Goal: Task Accomplishment & Management: Manage account settings

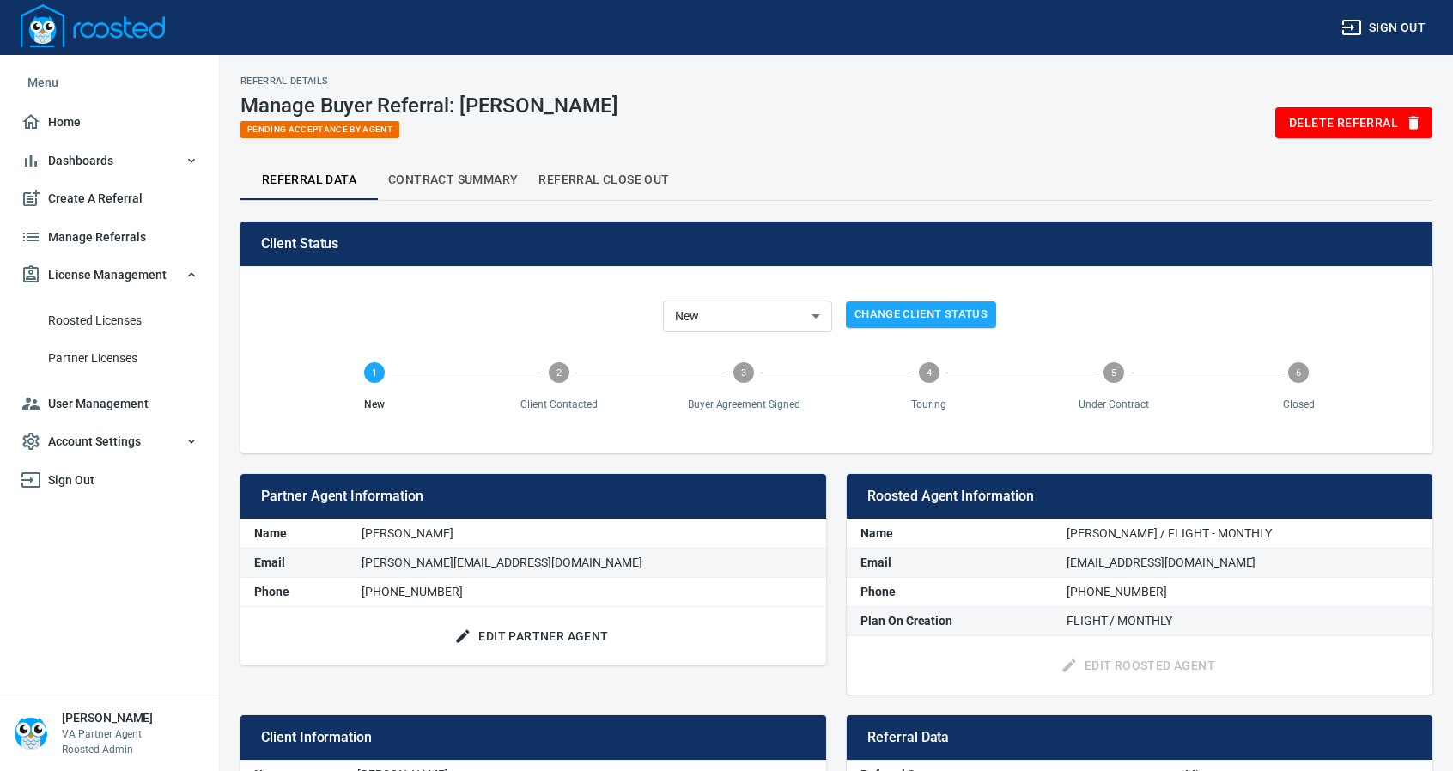
scroll to position [156, 0]
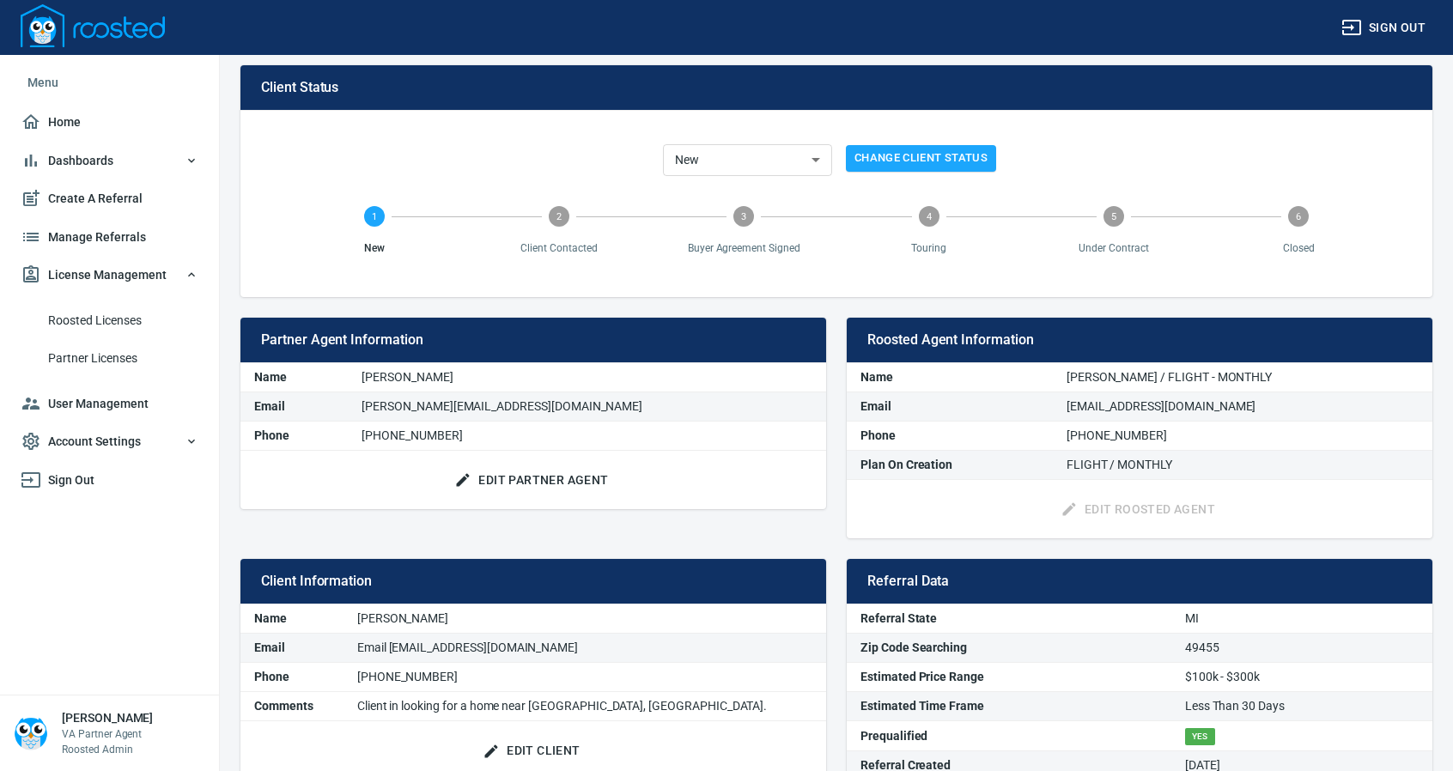
click at [90, 234] on span "Manage Referrals" at bounding box center [110, 237] width 178 height 21
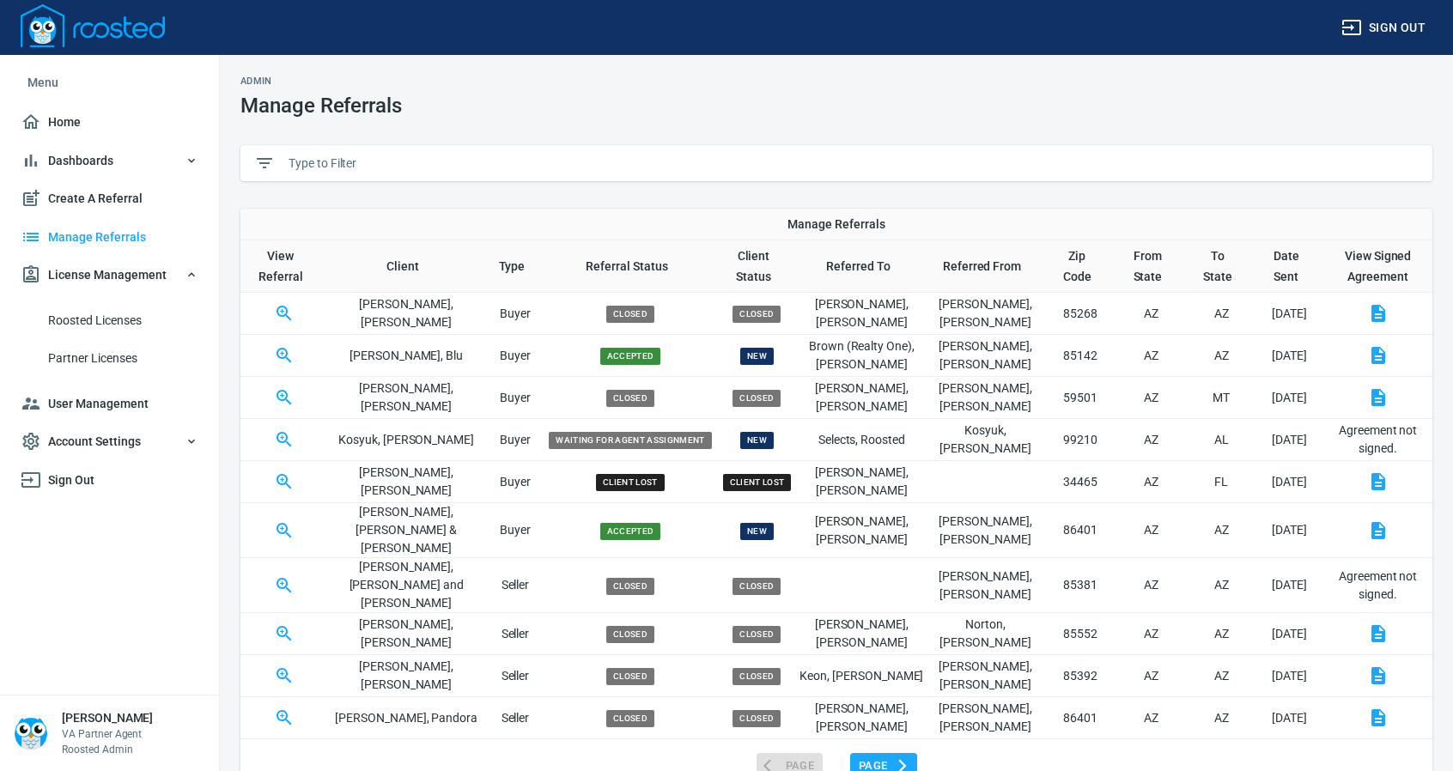
click at [331, 164] on input "text" at bounding box center [853, 163] width 1130 height 26
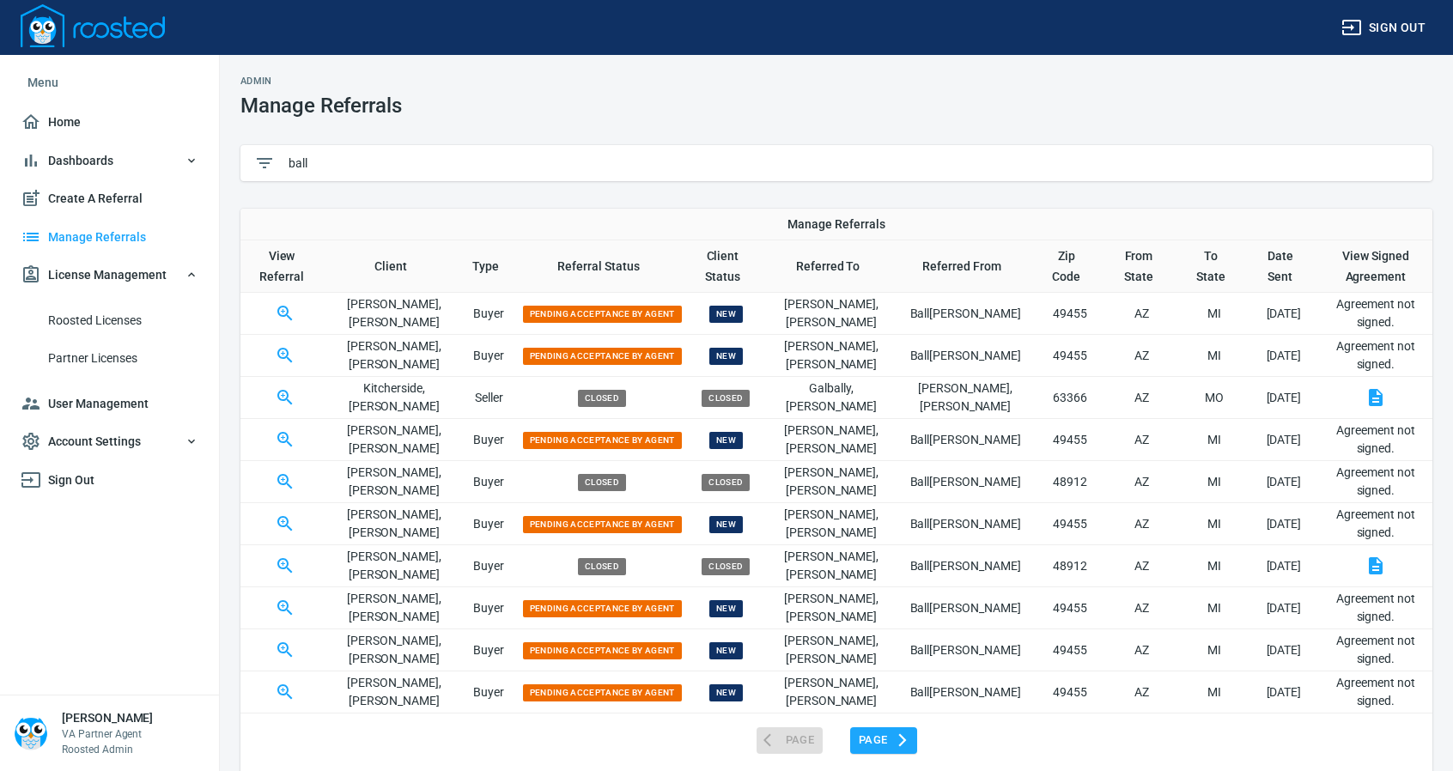
type input "ball"
click at [282, 310] on icon "button" at bounding box center [285, 313] width 21 height 21
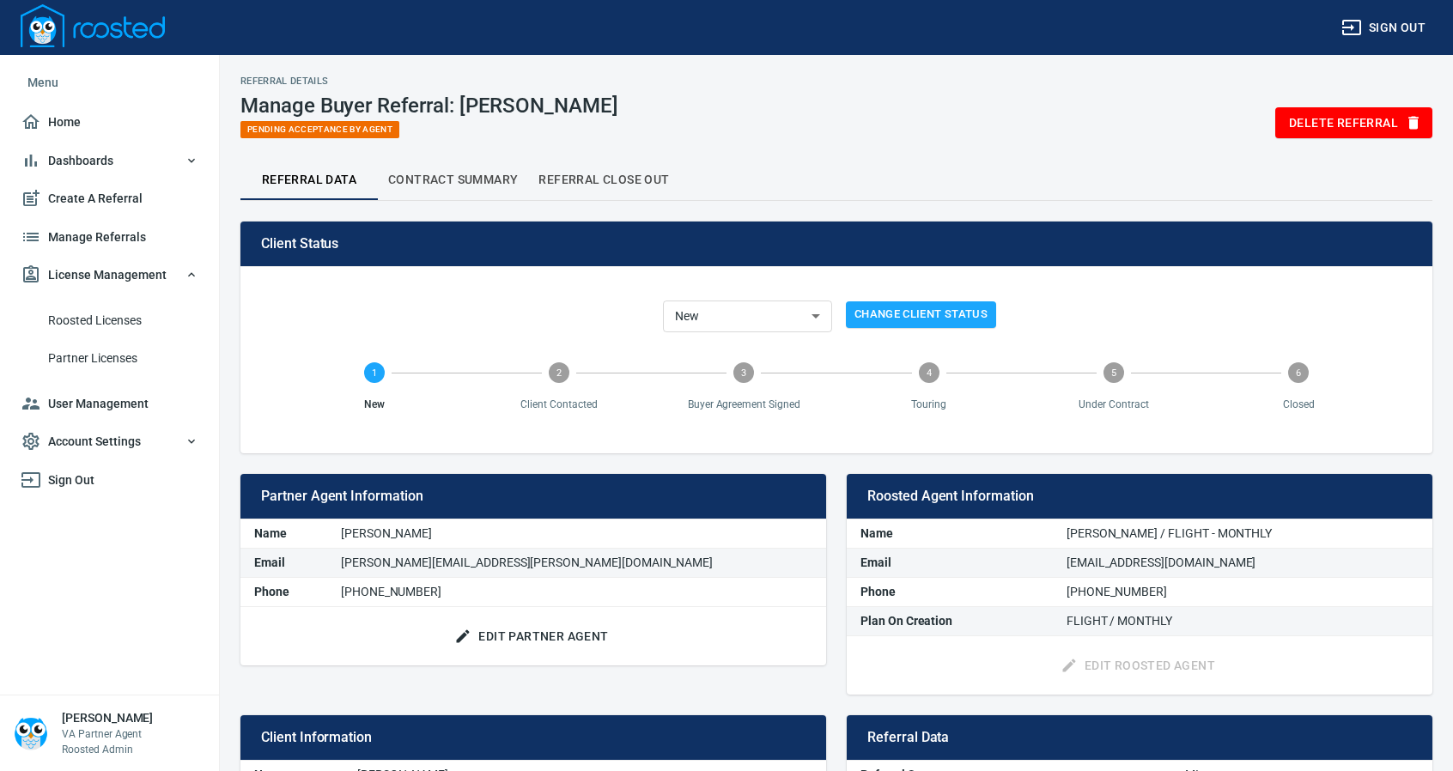
click at [541, 638] on span "Edit Partner Agent" at bounding box center [533, 636] width 150 height 21
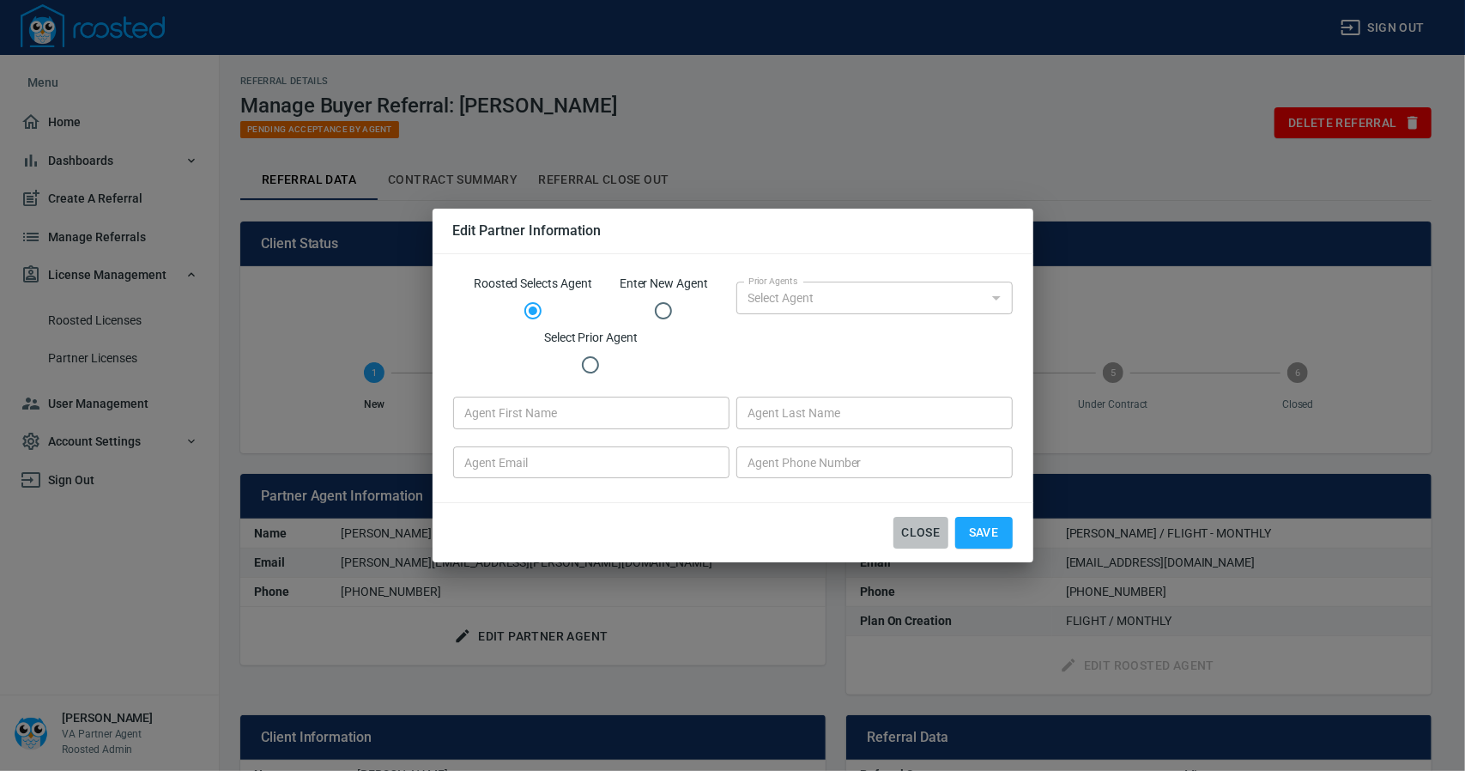
click at [915, 529] on span "Close" at bounding box center [921, 532] width 41 height 21
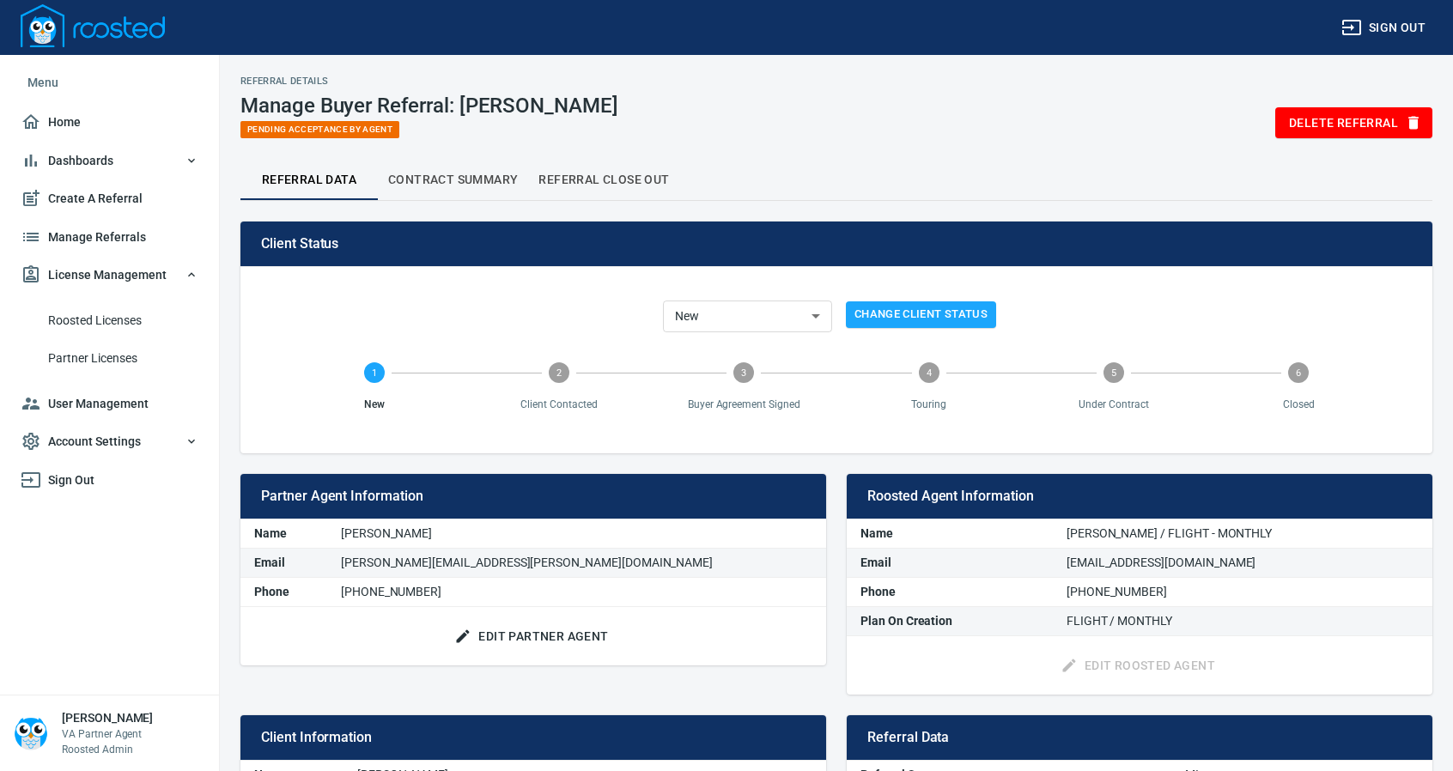
click at [110, 227] on span "Manage Referrals" at bounding box center [110, 237] width 178 height 21
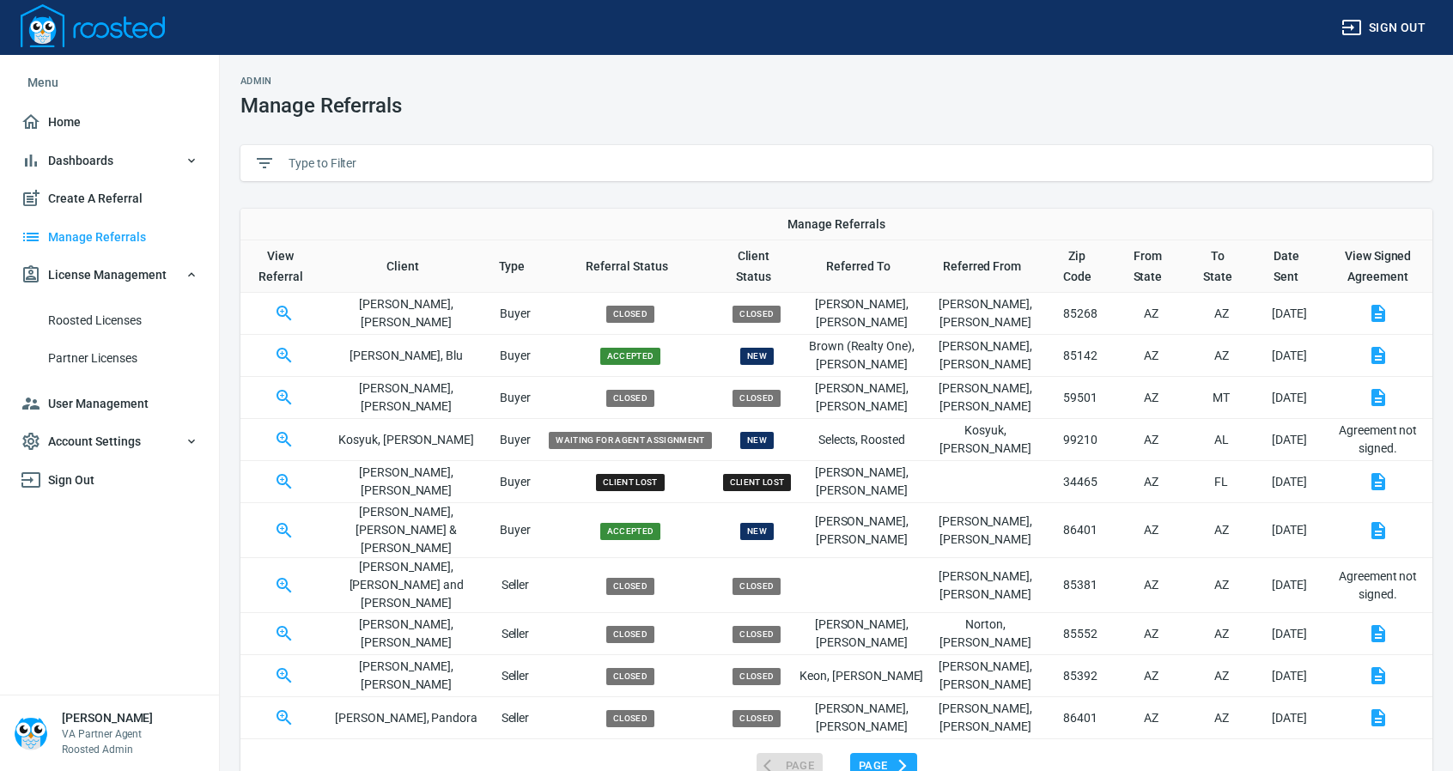
click at [337, 161] on input "text" at bounding box center [853, 163] width 1130 height 26
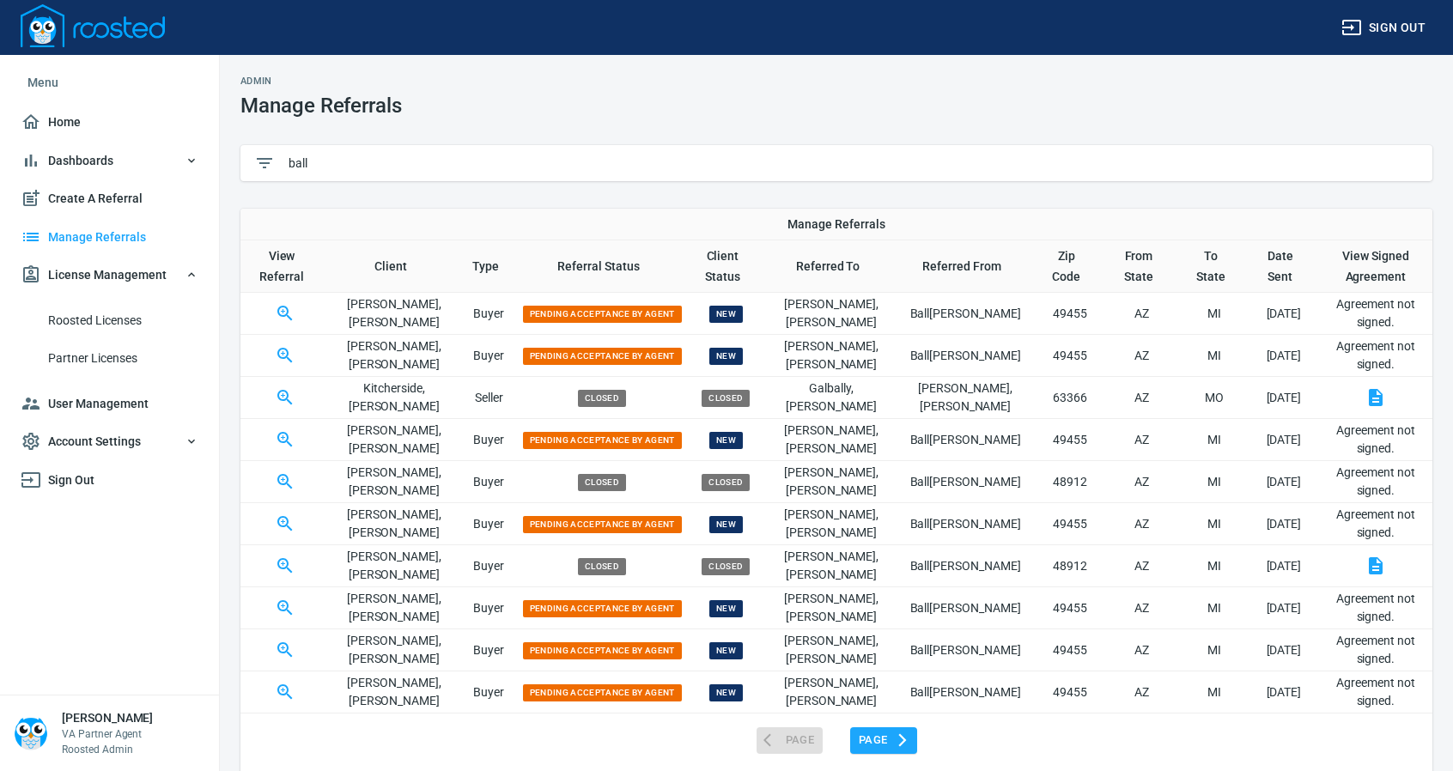
type input "ball"
click at [292, 355] on icon "button" at bounding box center [284, 355] width 15 height 15
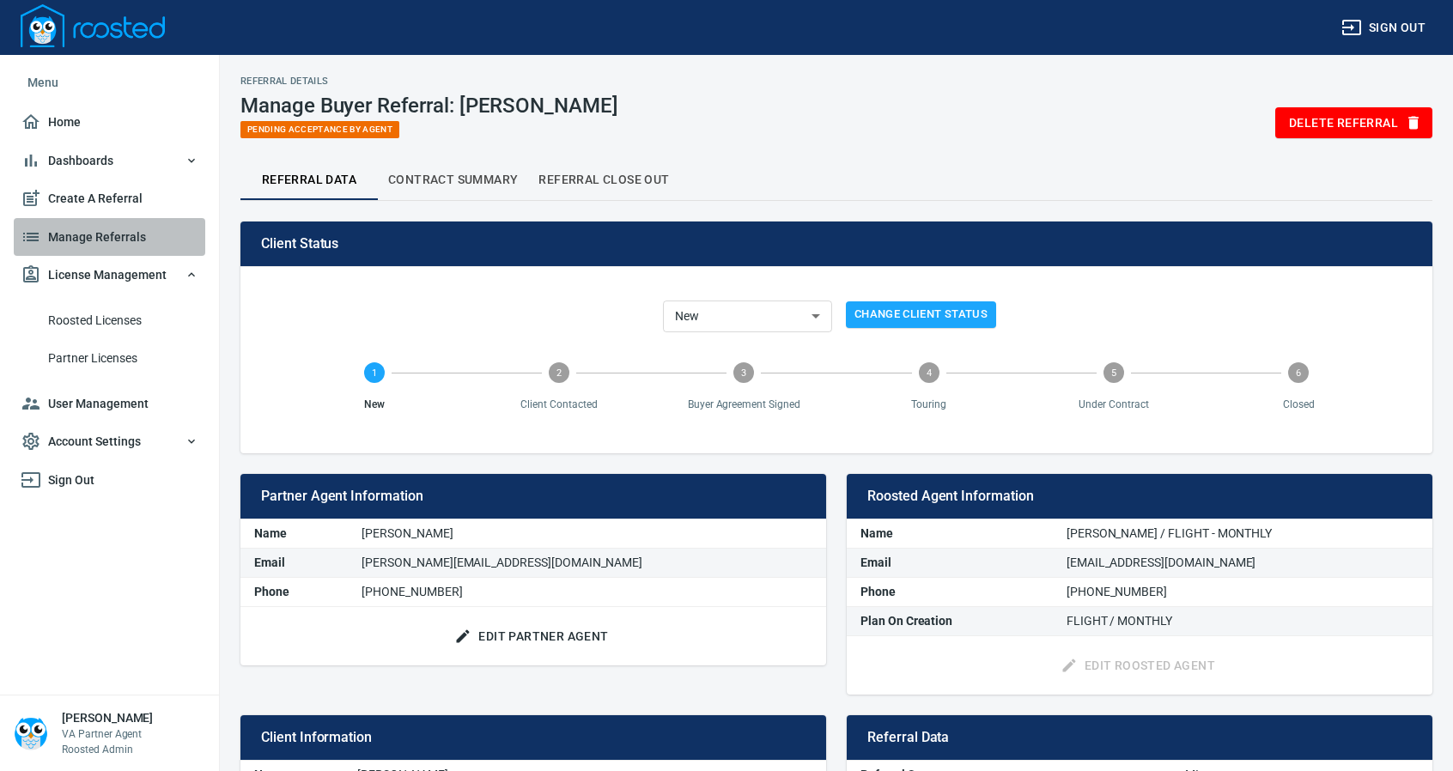
click at [86, 238] on span "Manage Referrals" at bounding box center [110, 237] width 178 height 21
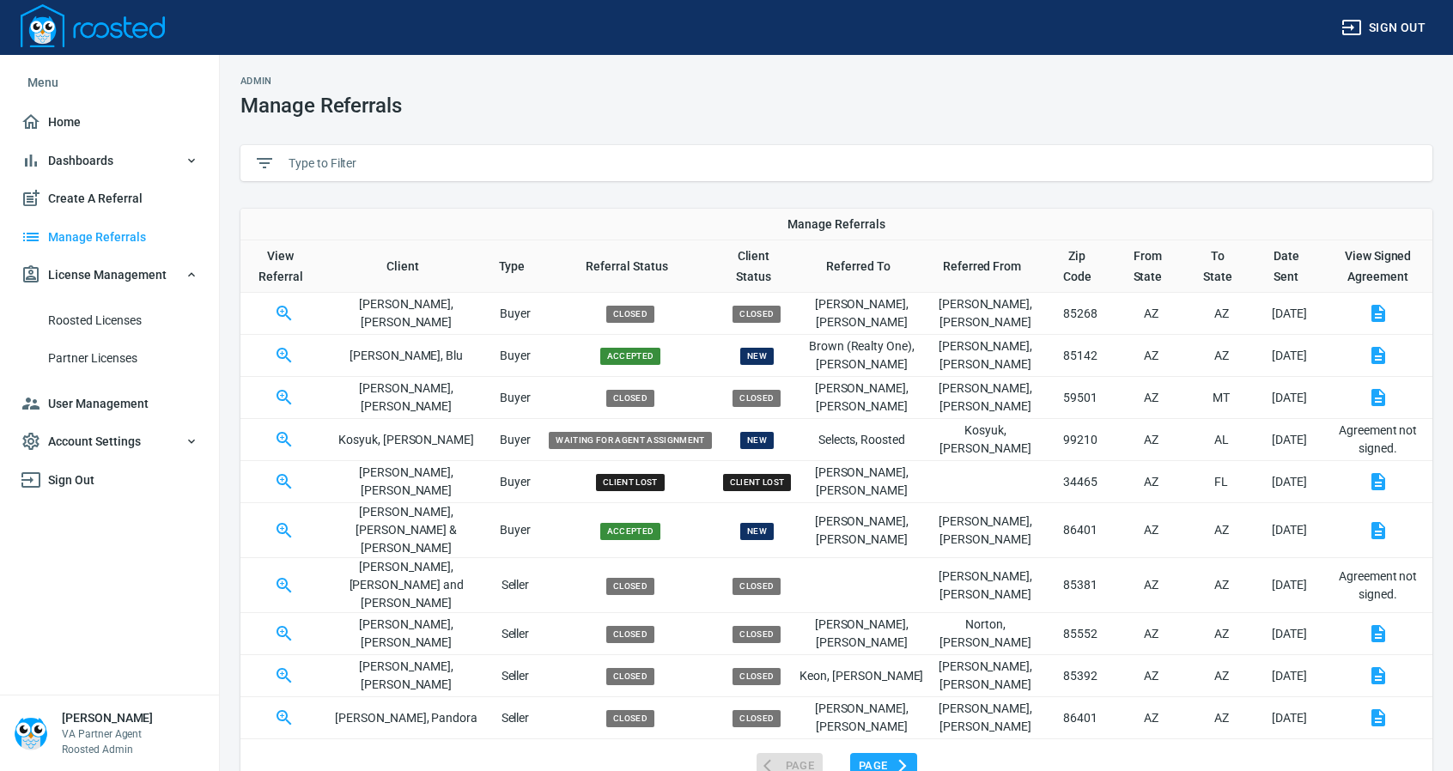
click at [327, 154] on input "text" at bounding box center [853, 163] width 1130 height 26
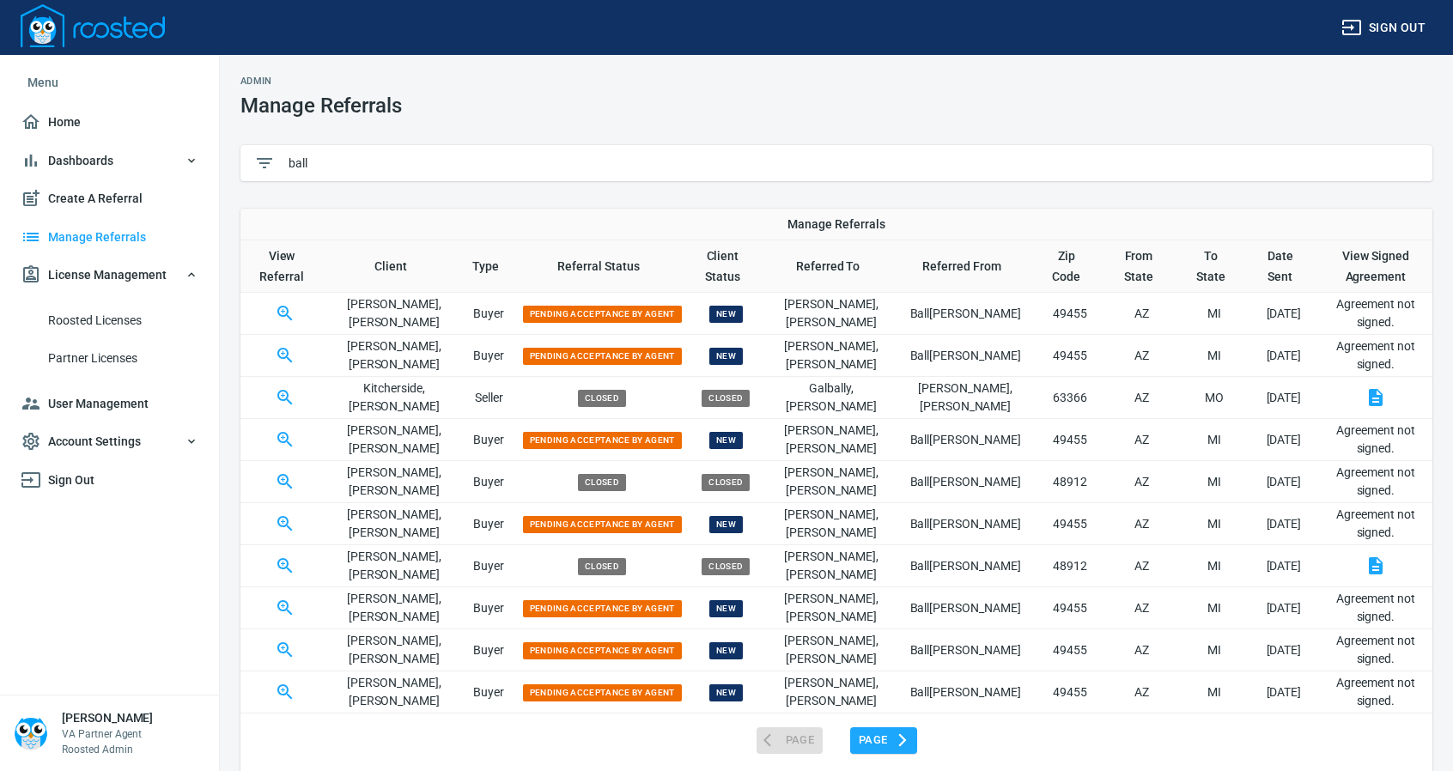
type input "ball"
click at [285, 688] on icon "button" at bounding box center [283, 690] width 4 height 4
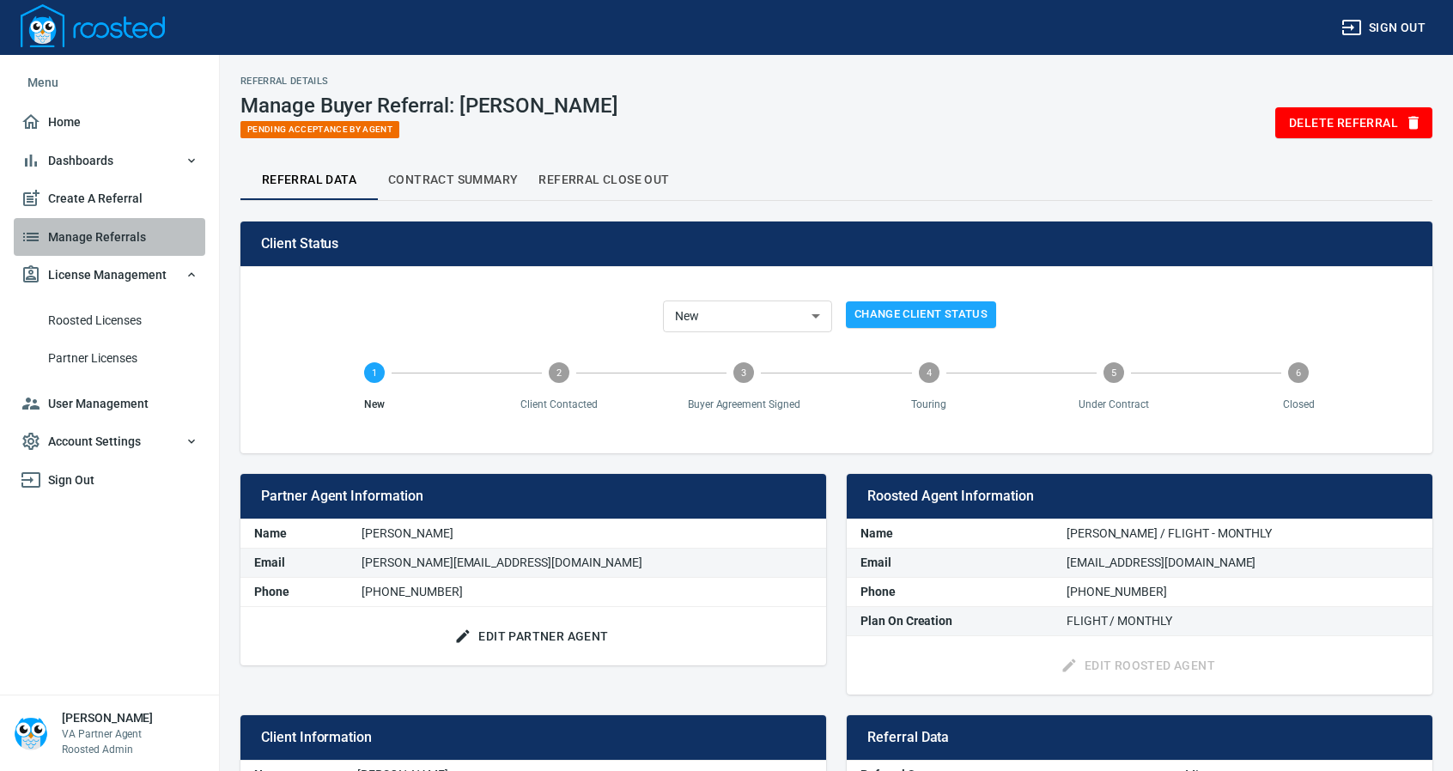
click at [88, 234] on span "Manage Referrals" at bounding box center [110, 237] width 178 height 21
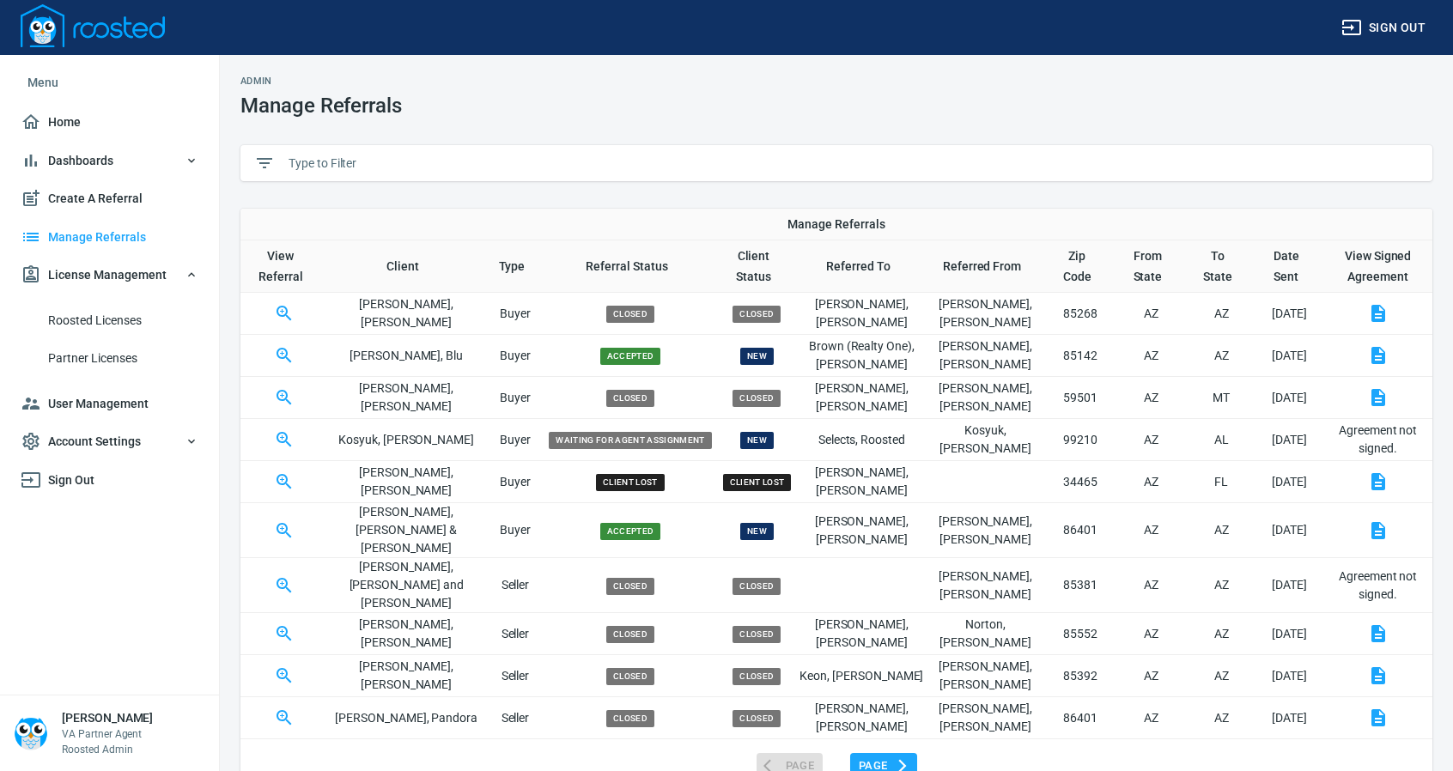
click at [311, 161] on input "text" at bounding box center [853, 163] width 1130 height 26
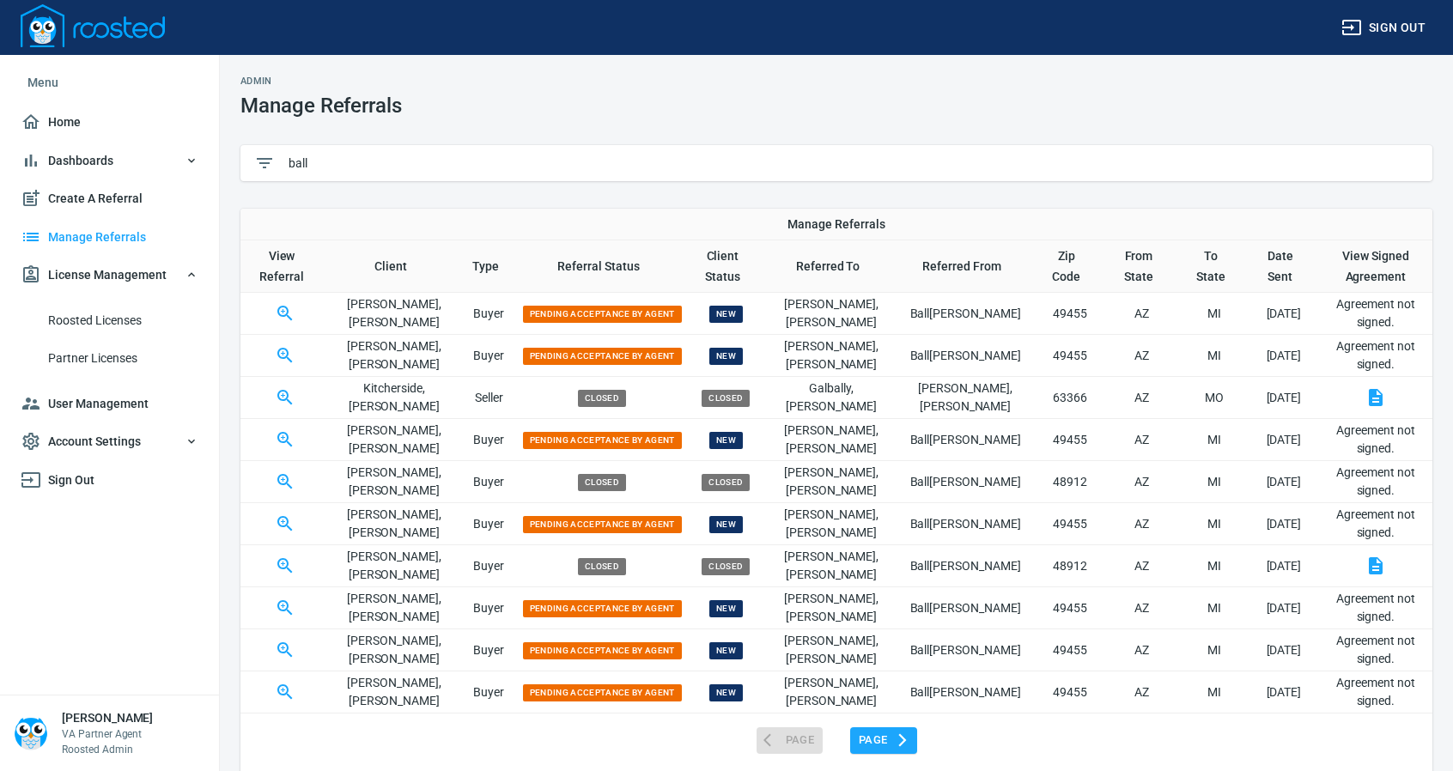
type input "ball"
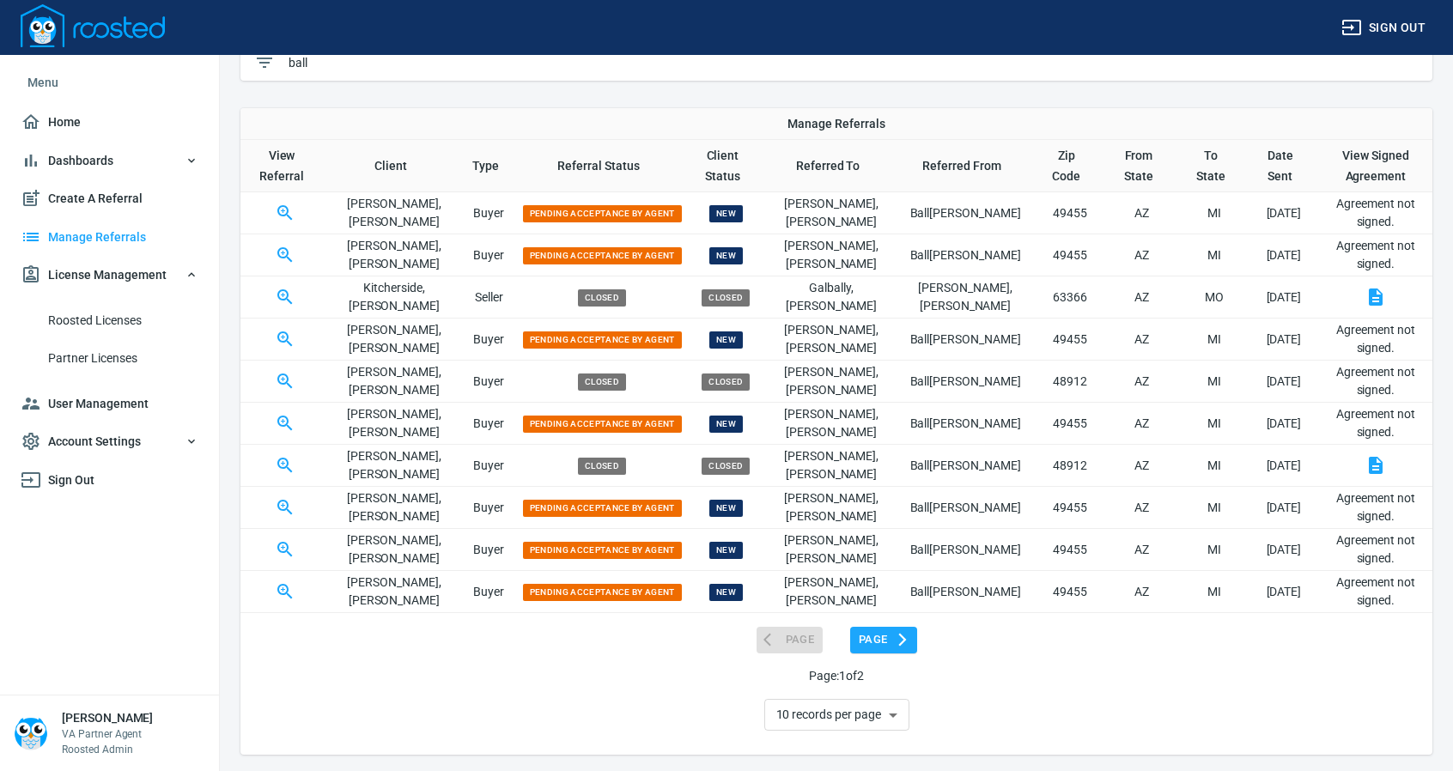
scroll to position [101, 0]
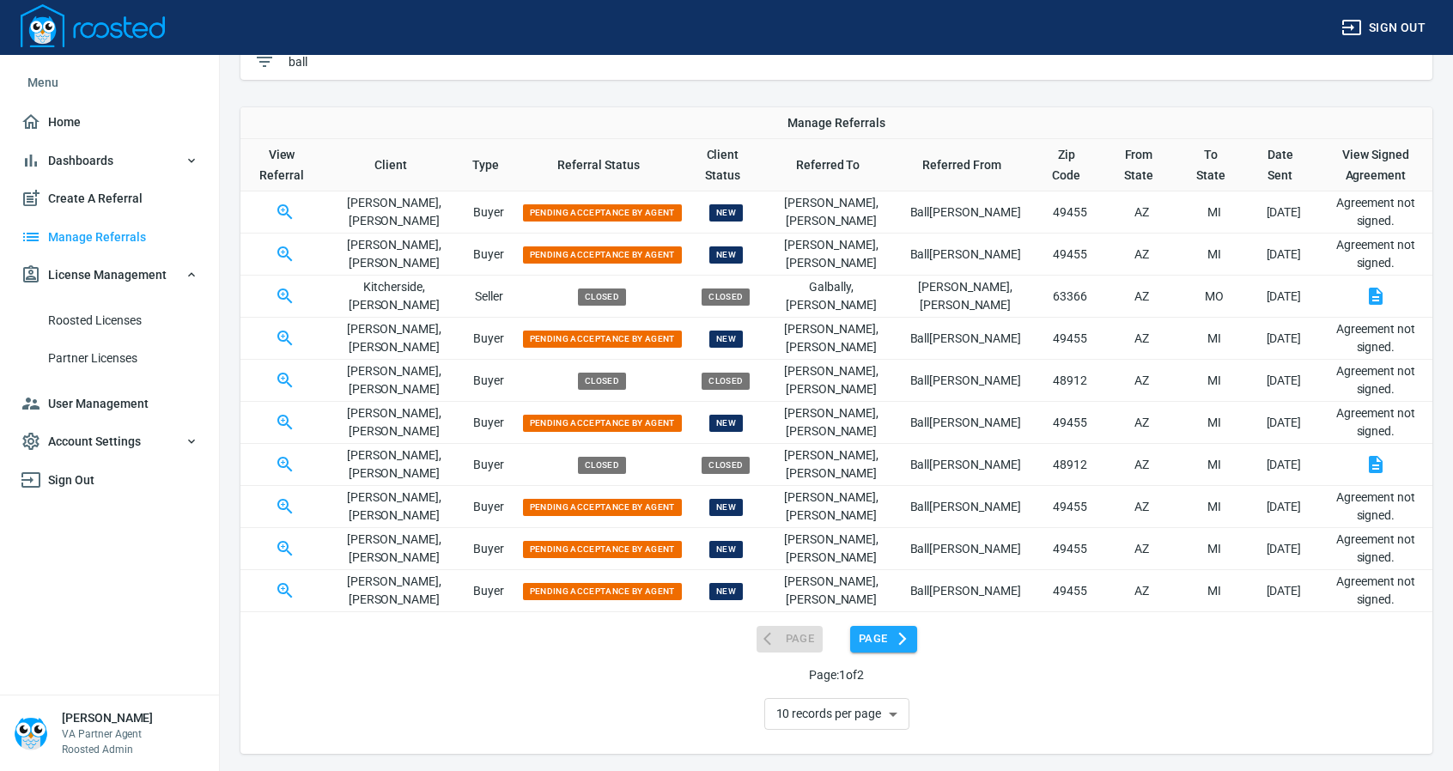
click at [874, 633] on span "Page" at bounding box center [883, 639] width 50 height 20
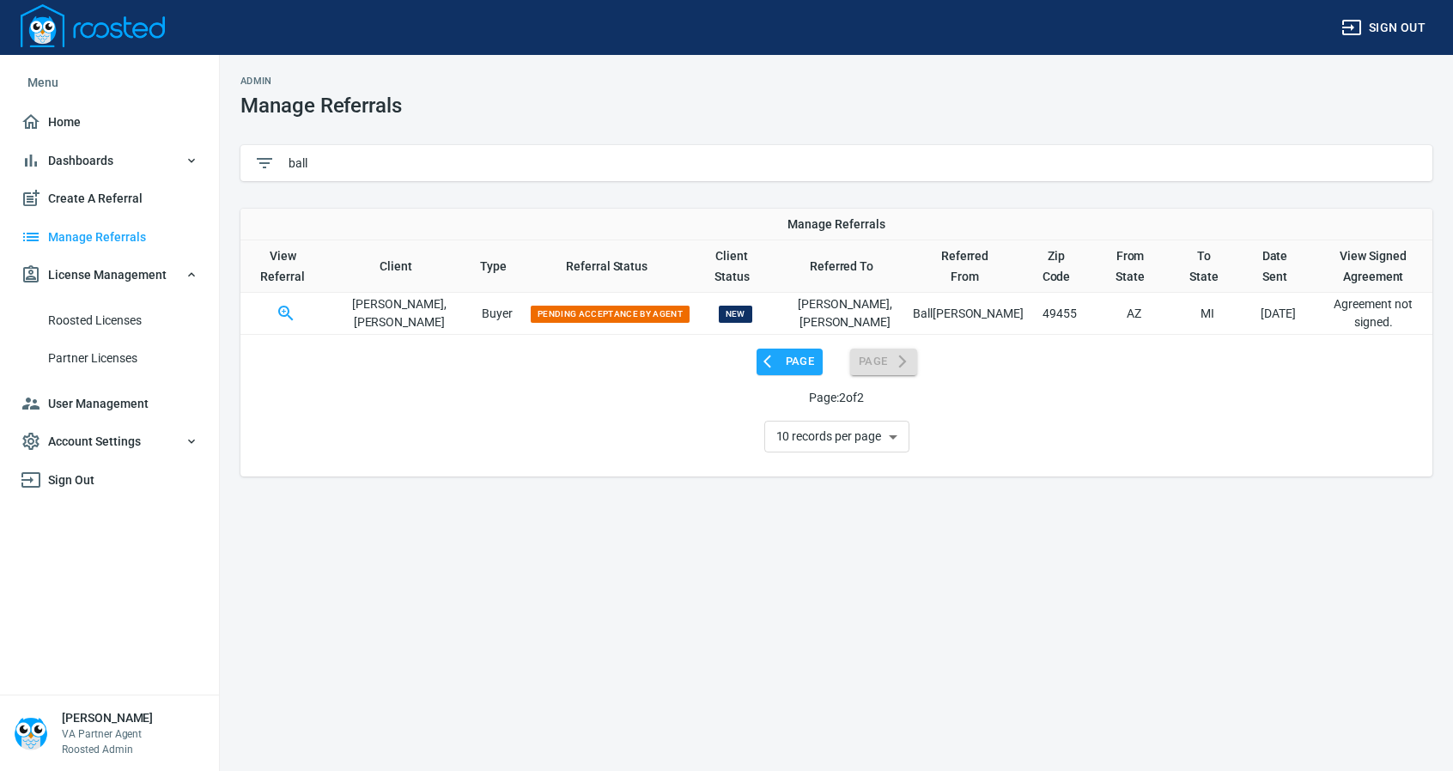
scroll to position [0, 0]
click at [297, 303] on icon "button" at bounding box center [286, 313] width 21 height 21
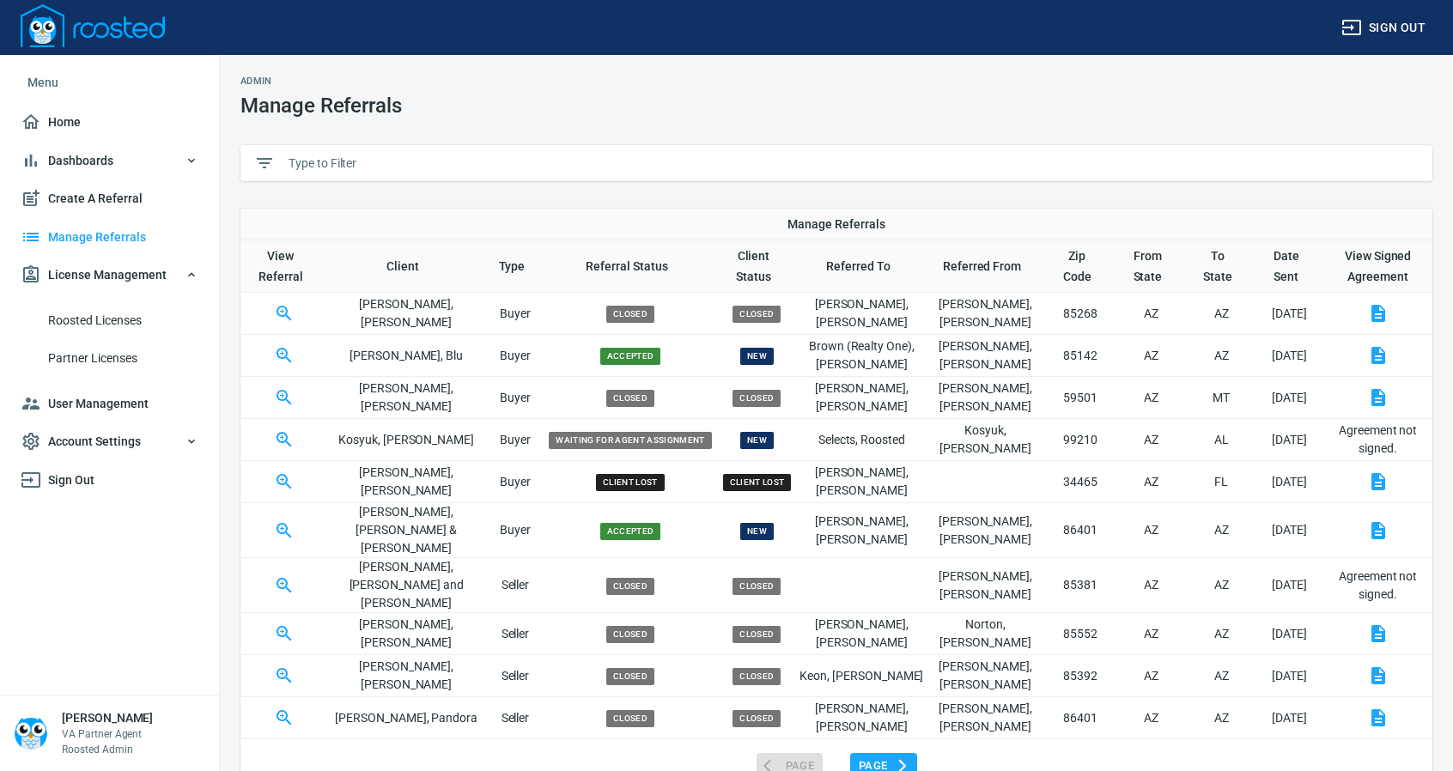
click at [325, 155] on input "text" at bounding box center [853, 163] width 1130 height 26
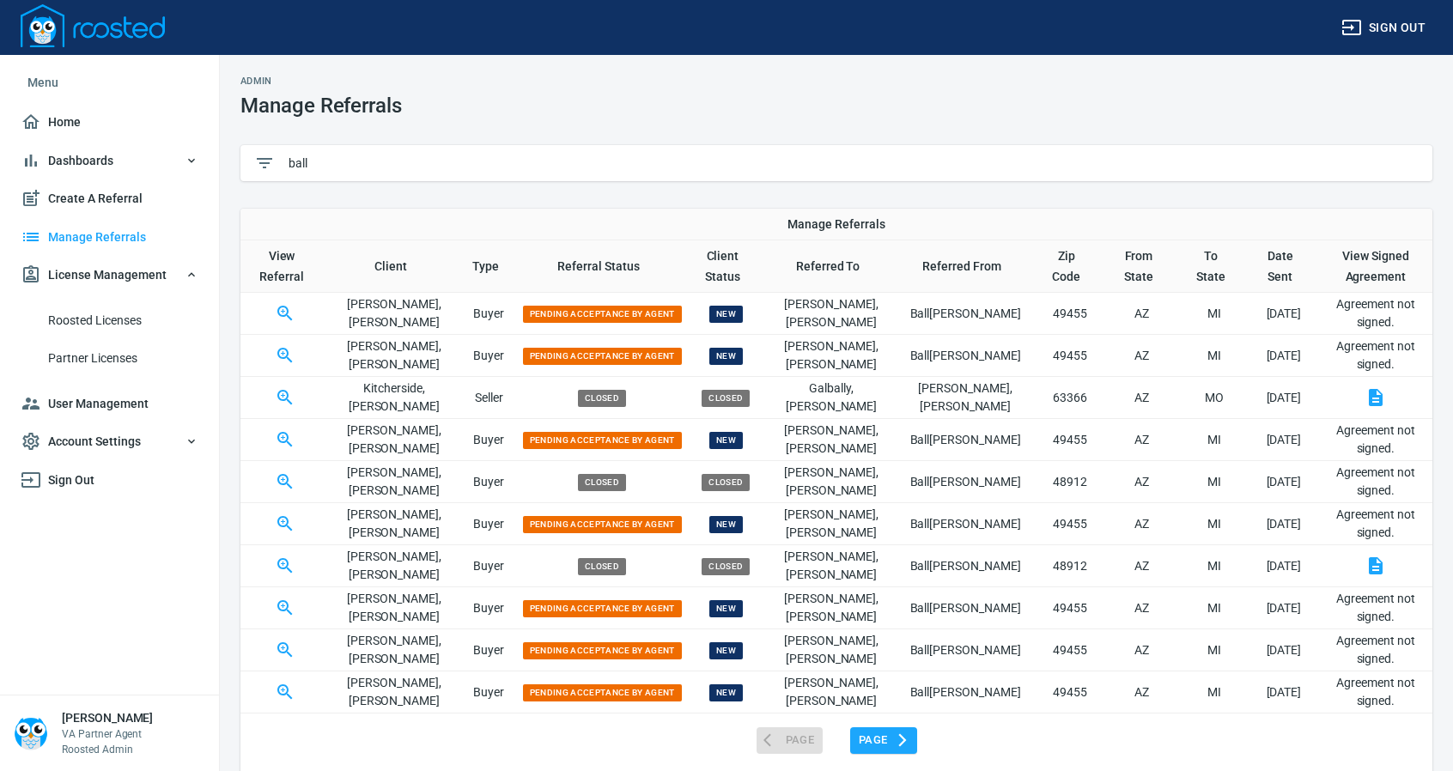
type input "ball"
click at [288, 689] on icon "button" at bounding box center [285, 692] width 21 height 21
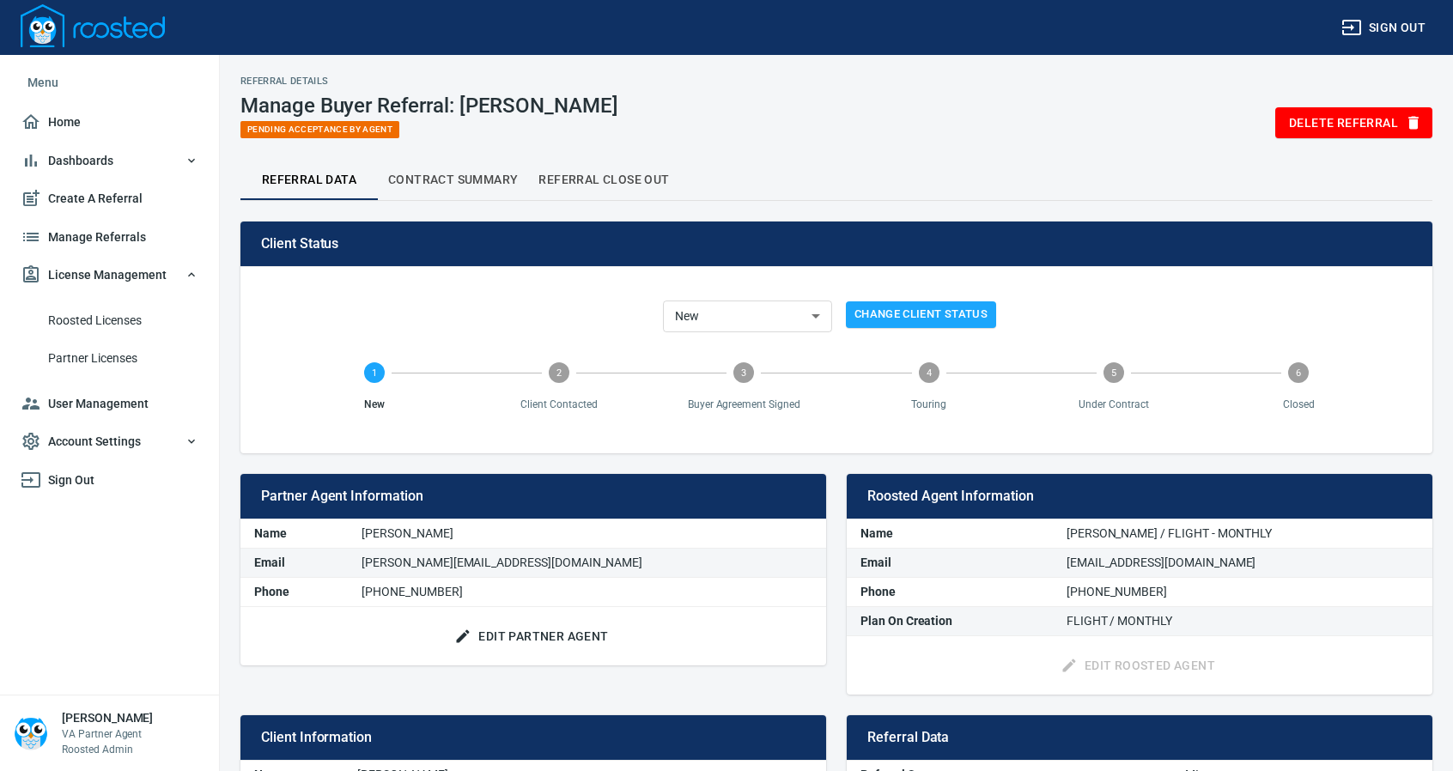
click at [91, 240] on span "Manage Referrals" at bounding box center [110, 237] width 178 height 21
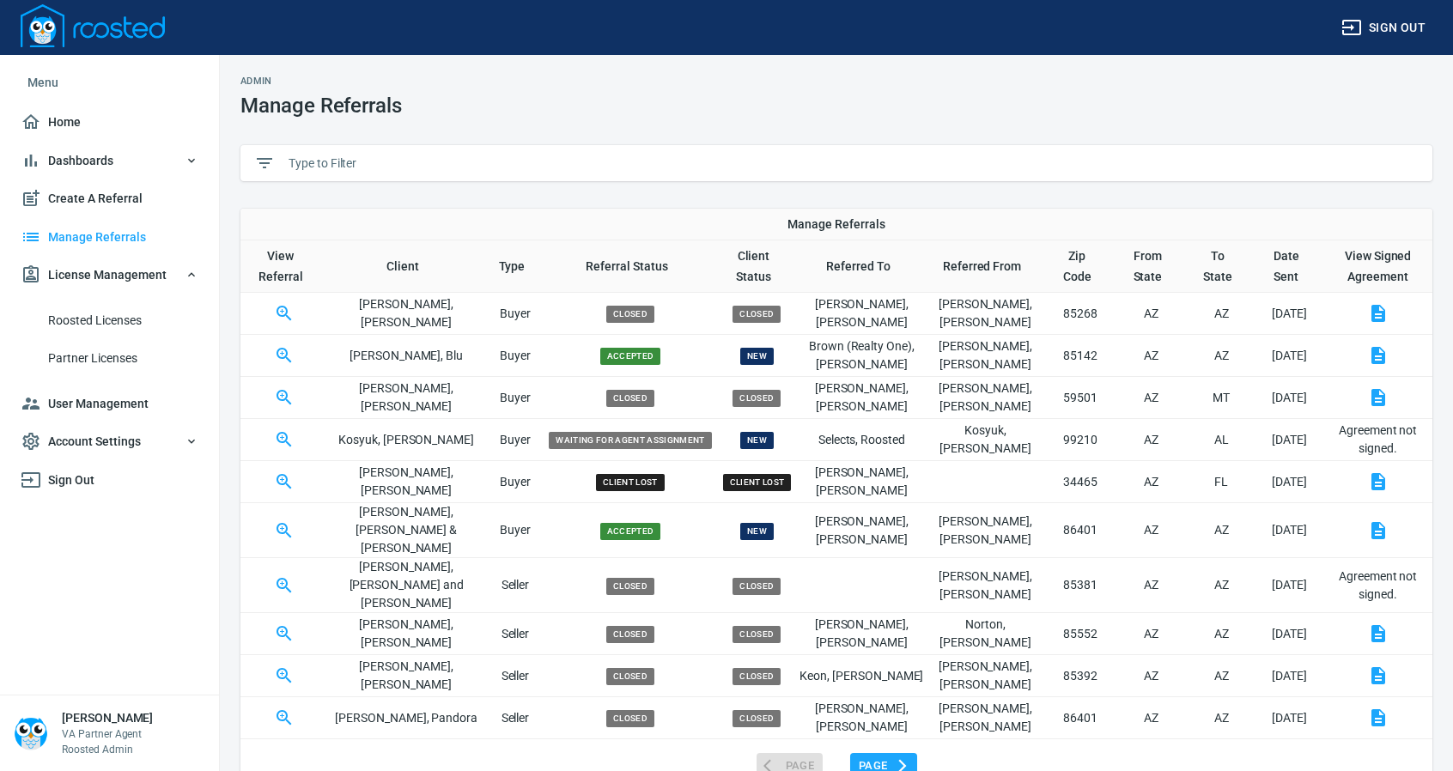
click at [367, 157] on input "text" at bounding box center [853, 163] width 1130 height 26
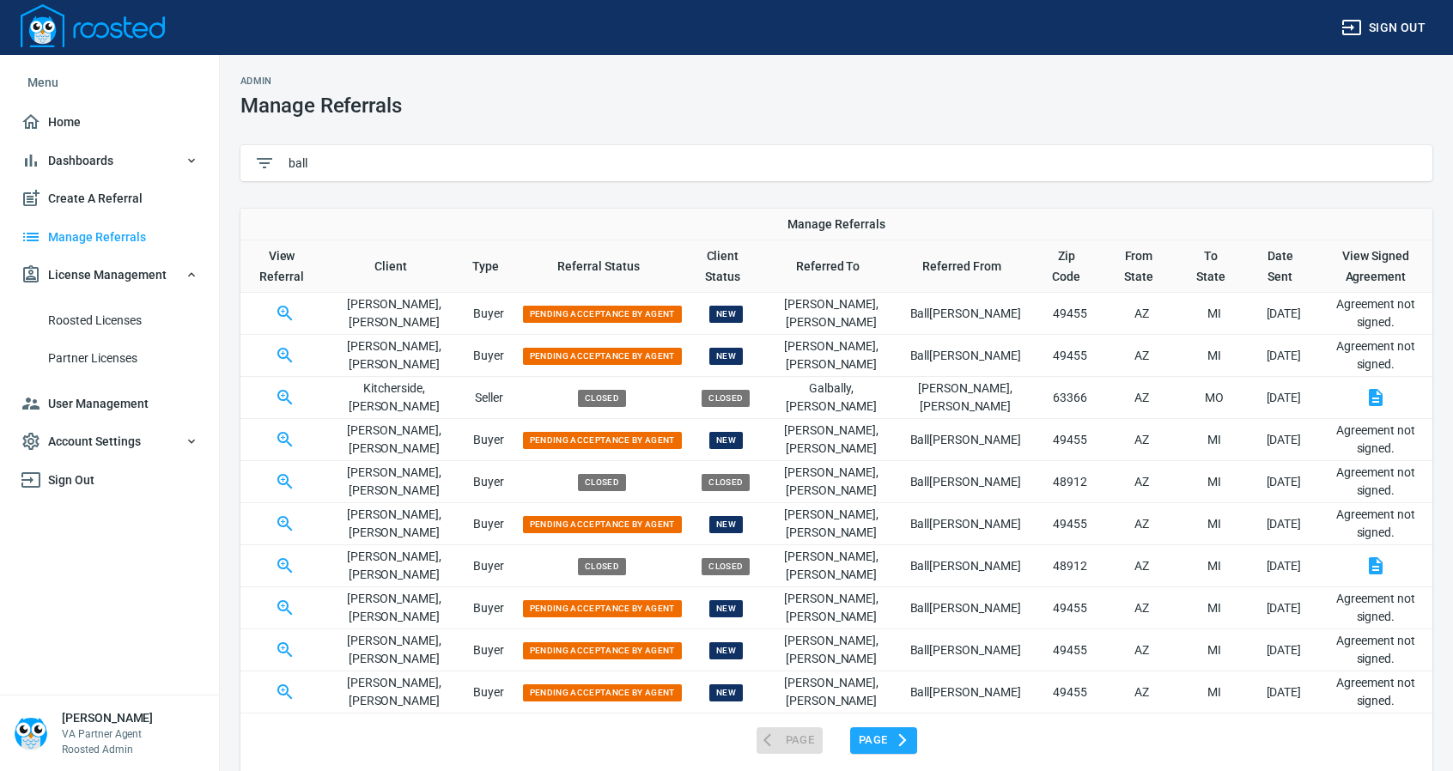
type input "ball"
click at [292, 689] on icon "button" at bounding box center [284, 691] width 15 height 15
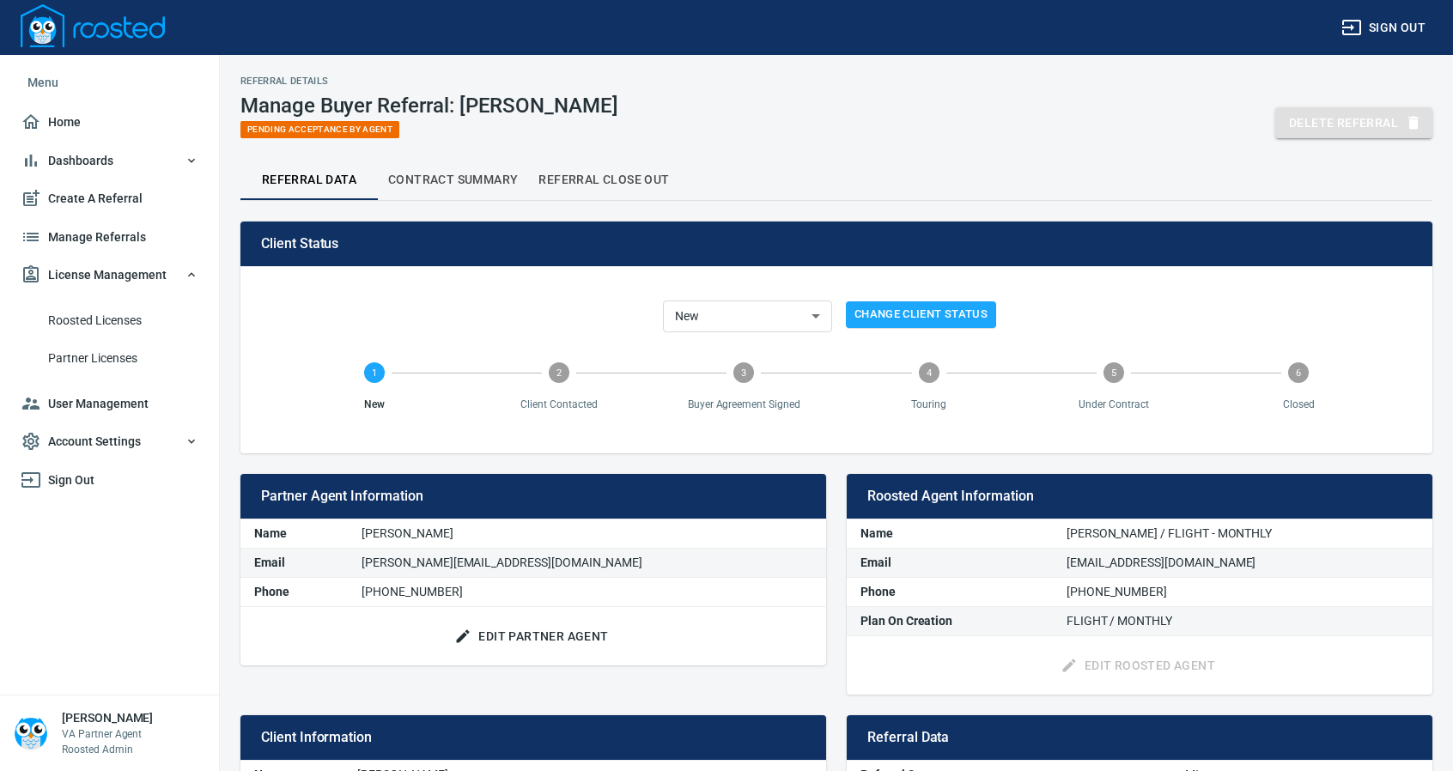
click at [1369, 121] on span "Delete Referral" at bounding box center [1354, 122] width 130 height 21
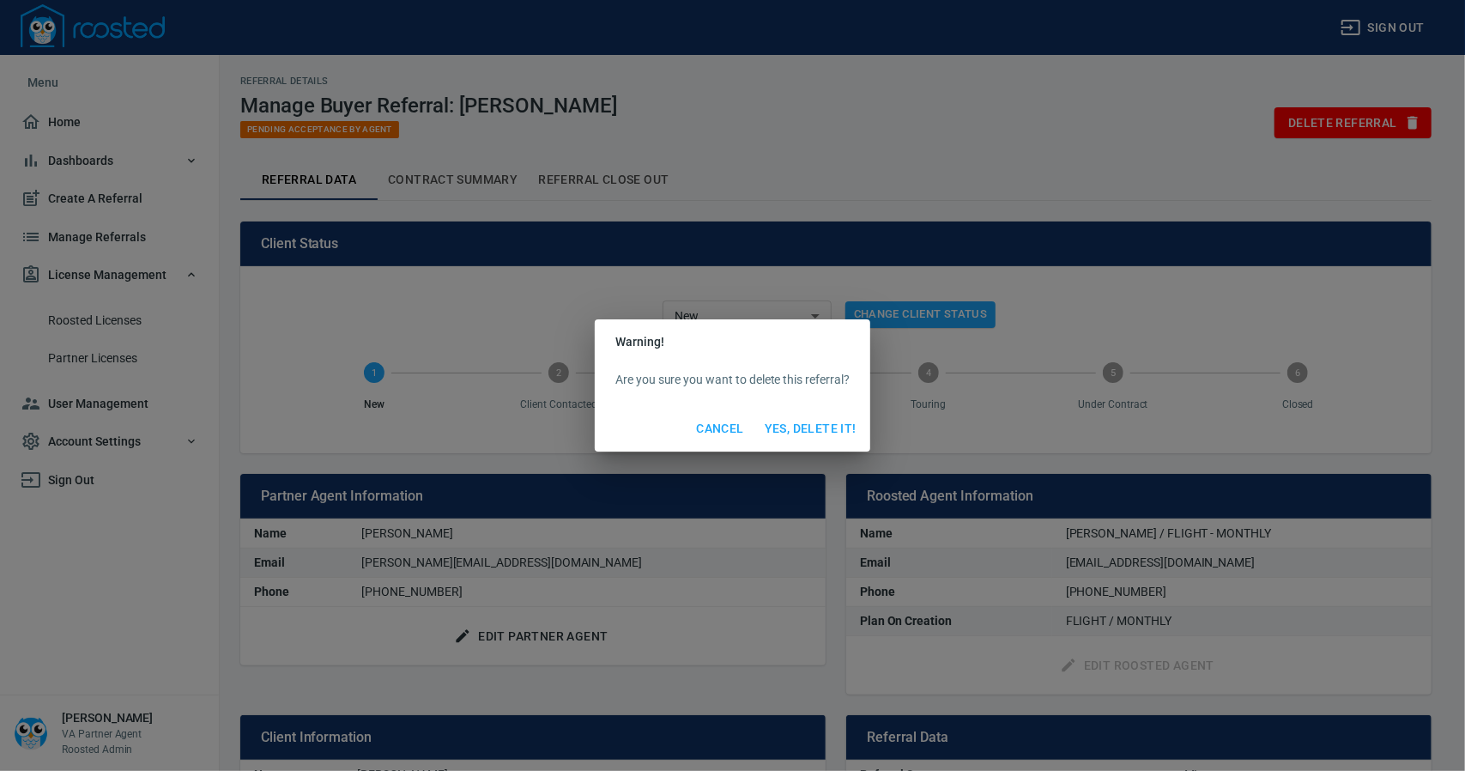
click at [826, 427] on span "Yes, Delete It!" at bounding box center [811, 428] width 92 height 21
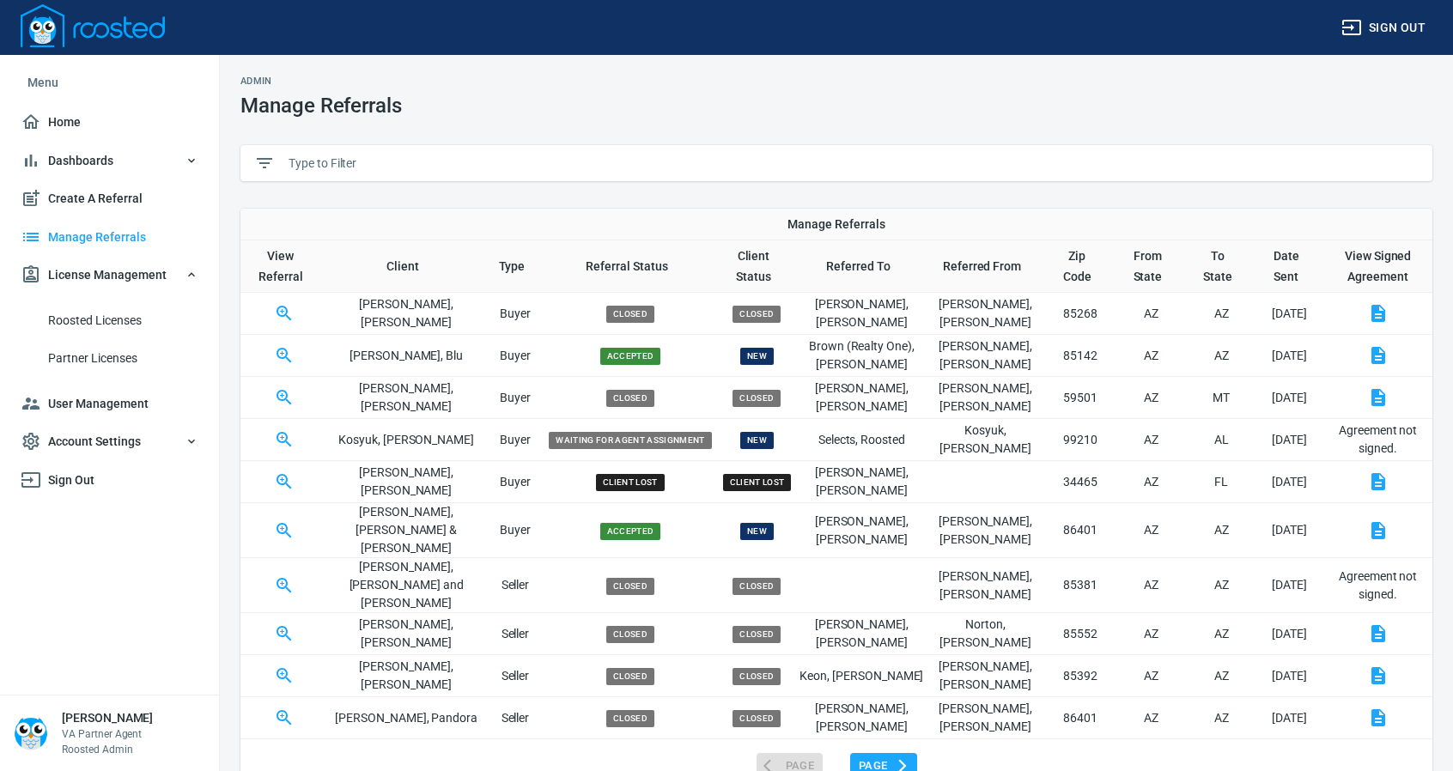
click at [350, 162] on input "text" at bounding box center [853, 163] width 1130 height 26
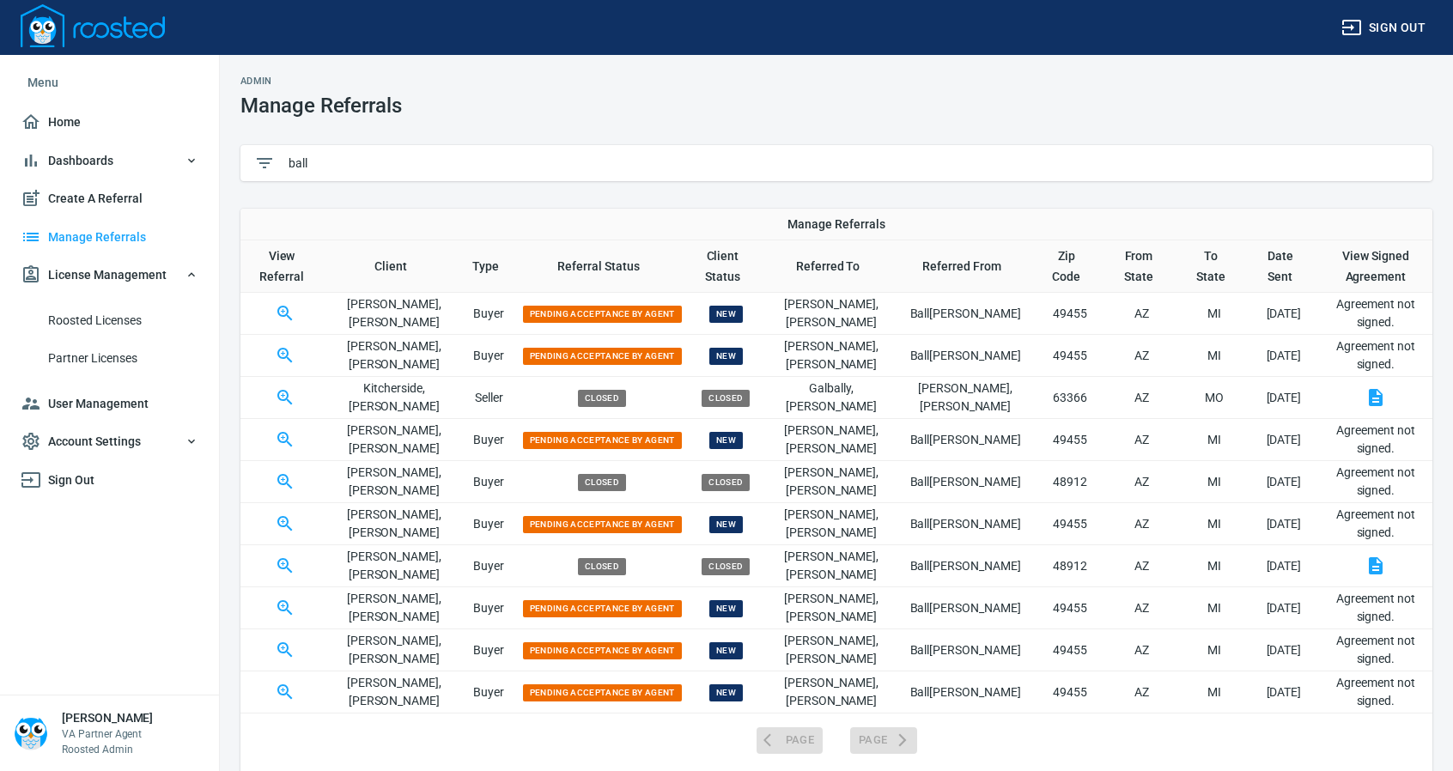
type input "ball"
click at [288, 353] on icon "button" at bounding box center [285, 355] width 21 height 21
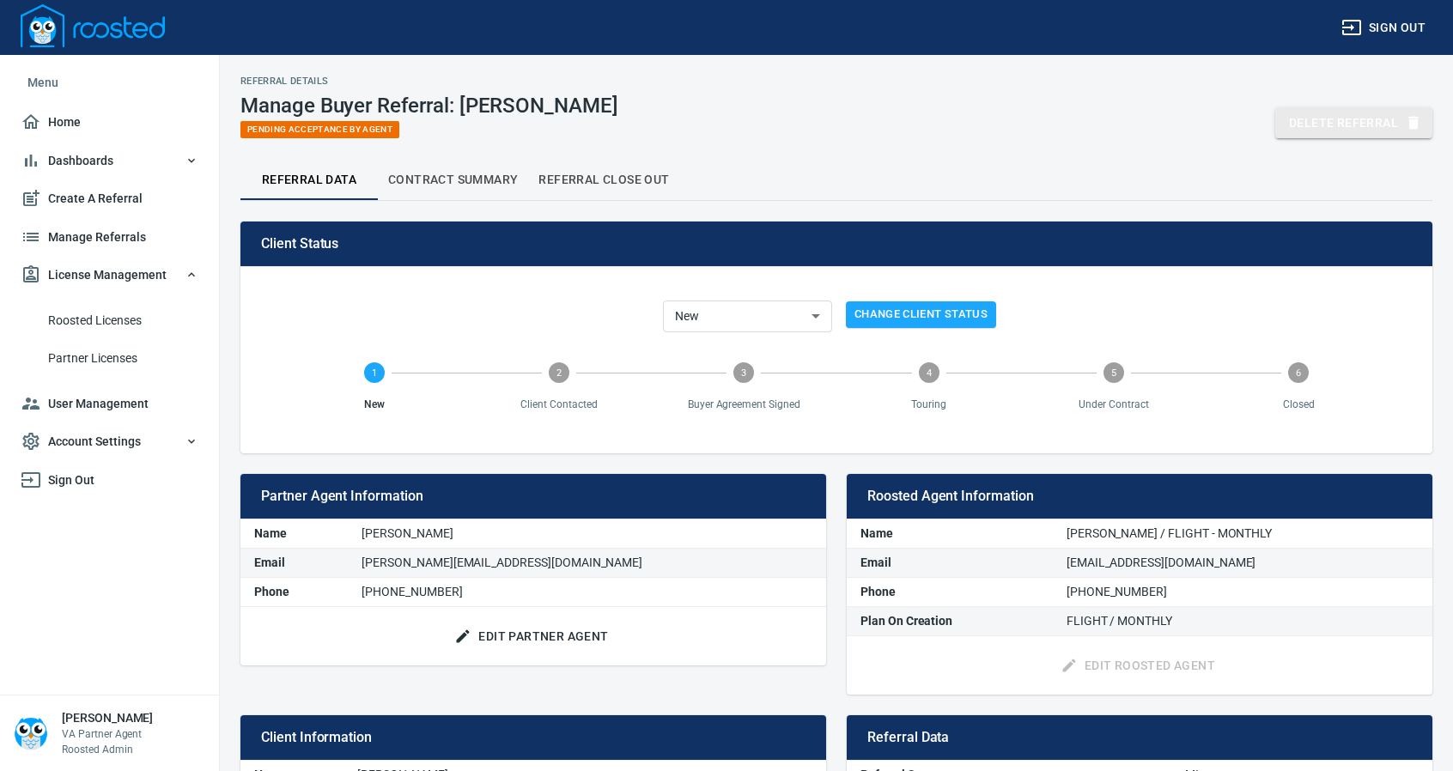
click at [1319, 112] on span "Delete Referral" at bounding box center [1354, 122] width 130 height 21
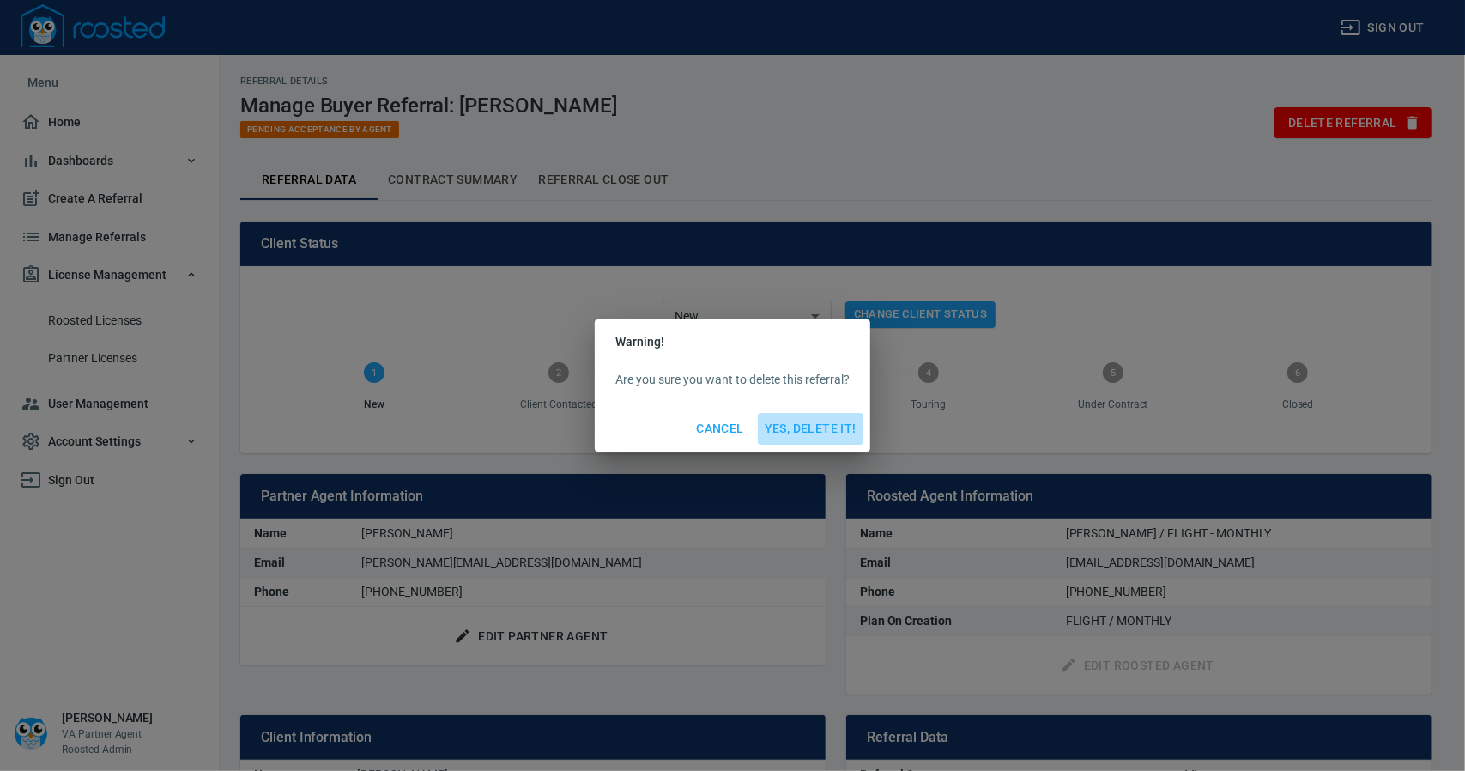
click at [793, 422] on span "Yes, Delete It!" at bounding box center [811, 428] width 92 height 21
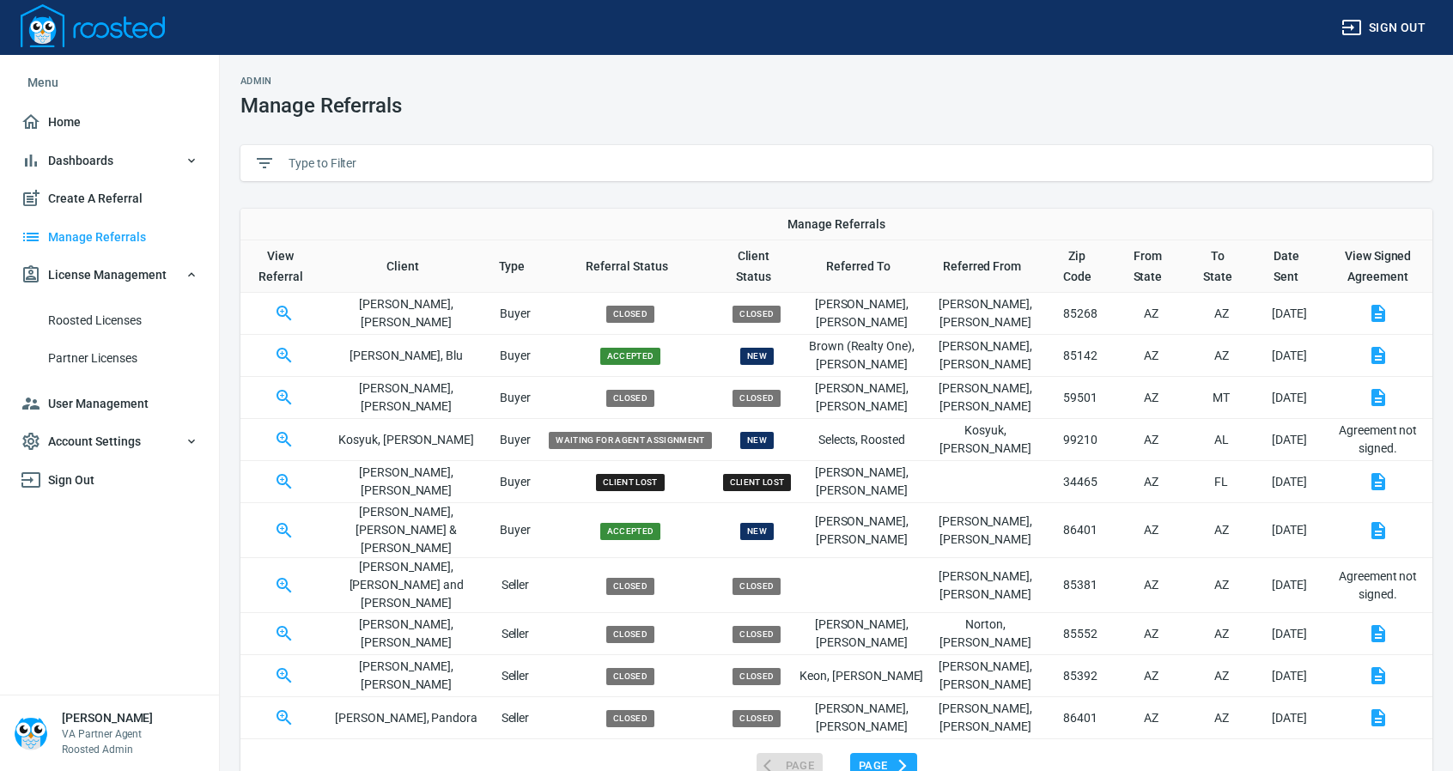
click at [342, 165] on input "text" at bounding box center [853, 163] width 1130 height 26
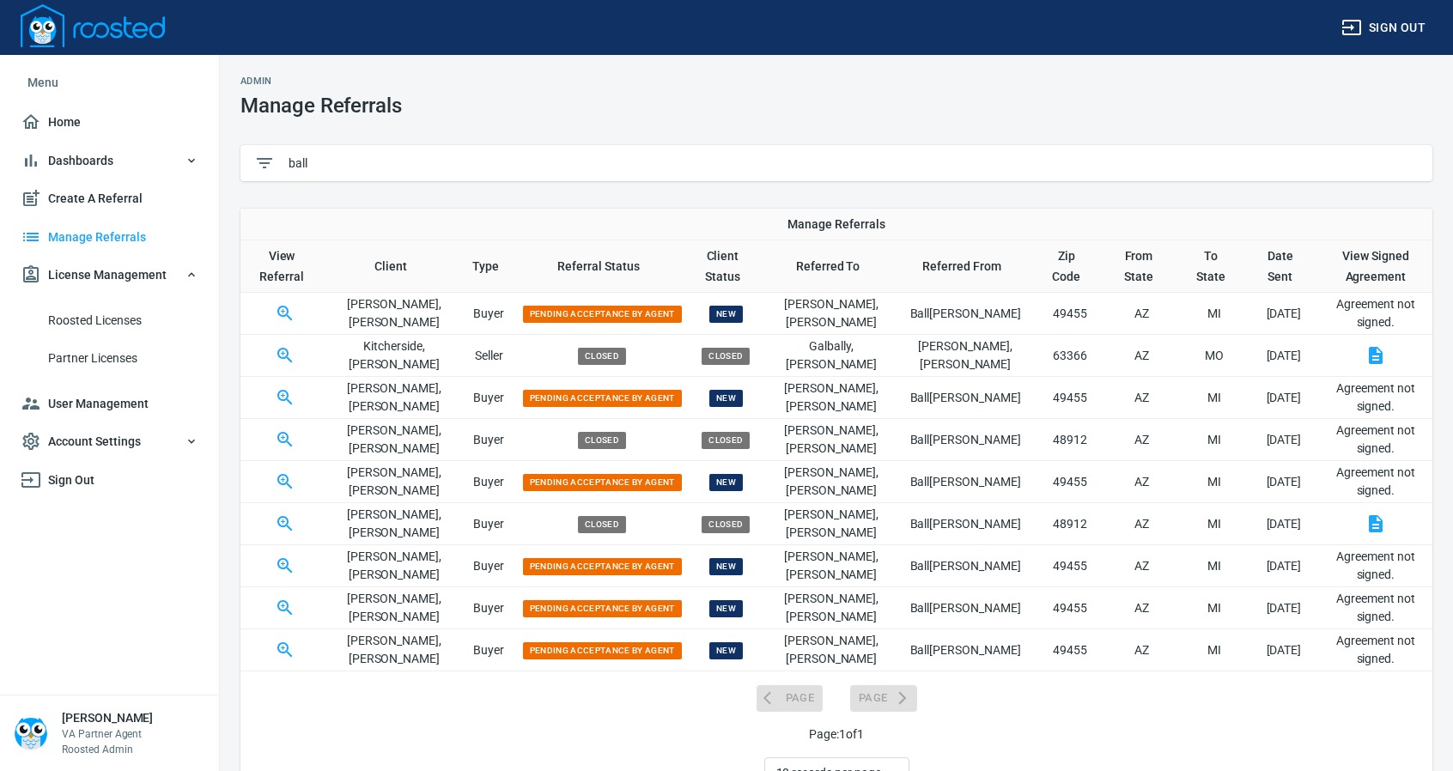
type input "ball"
click at [292, 399] on icon "button" at bounding box center [285, 397] width 21 height 21
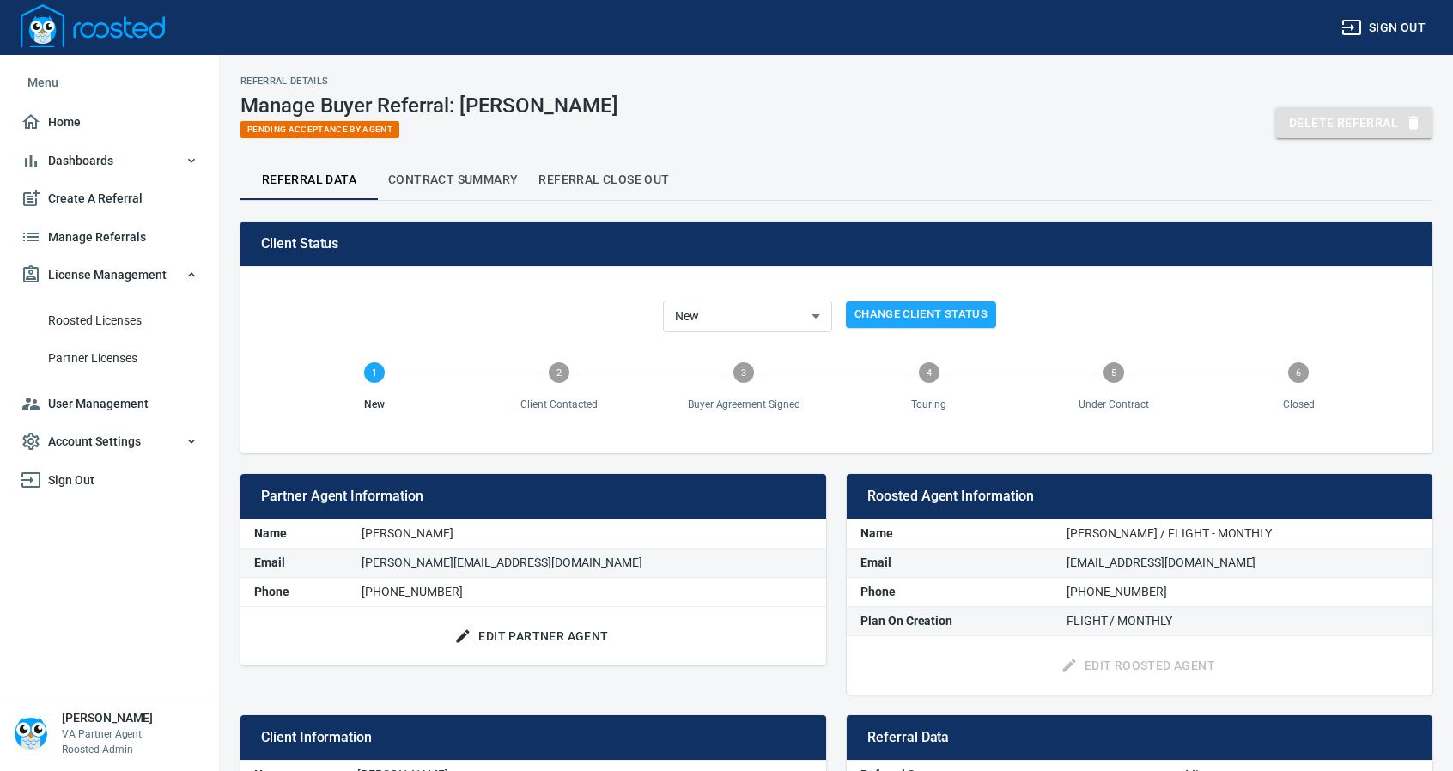
click at [1336, 123] on span "Delete Referral" at bounding box center [1354, 122] width 130 height 21
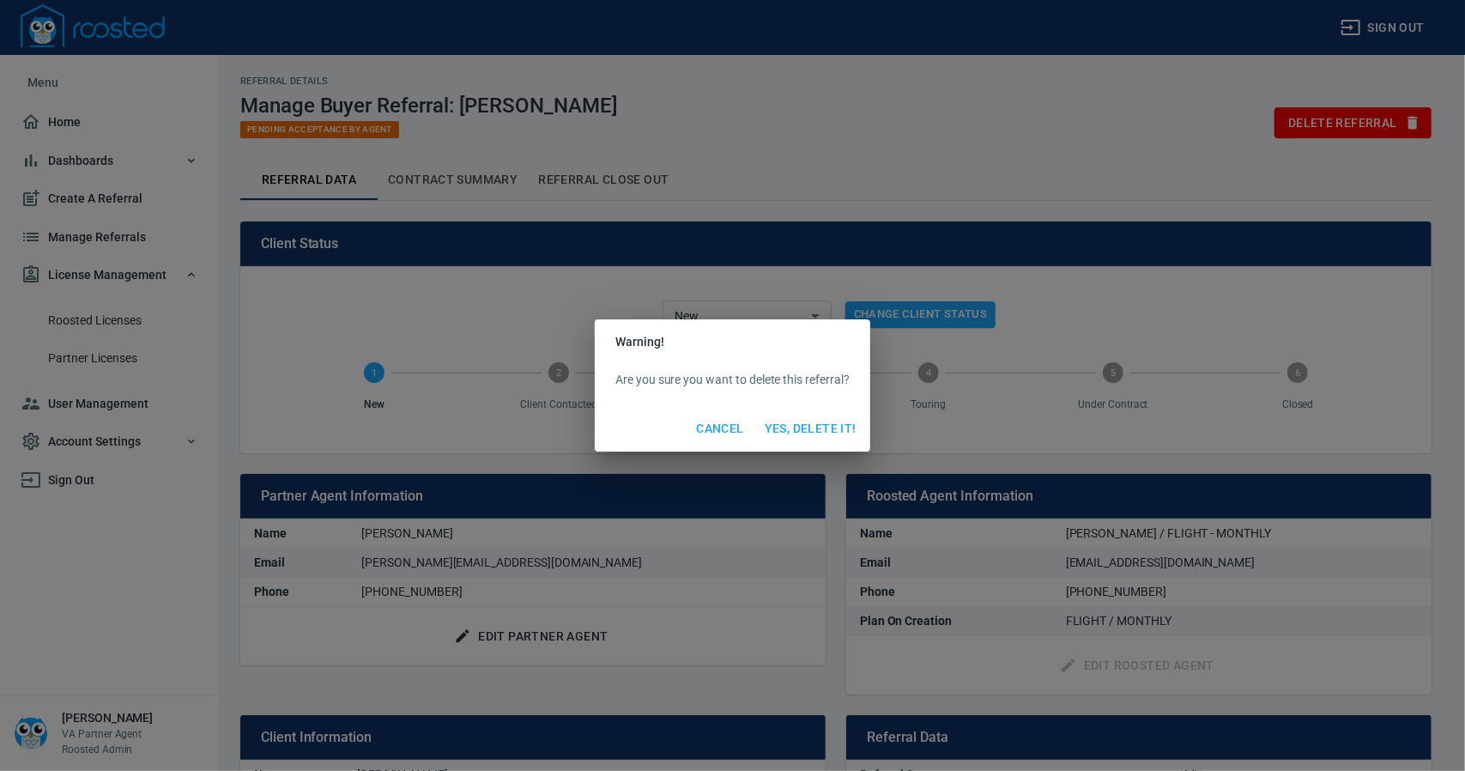
click at [828, 426] on span "Yes, Delete It!" at bounding box center [811, 428] width 92 height 21
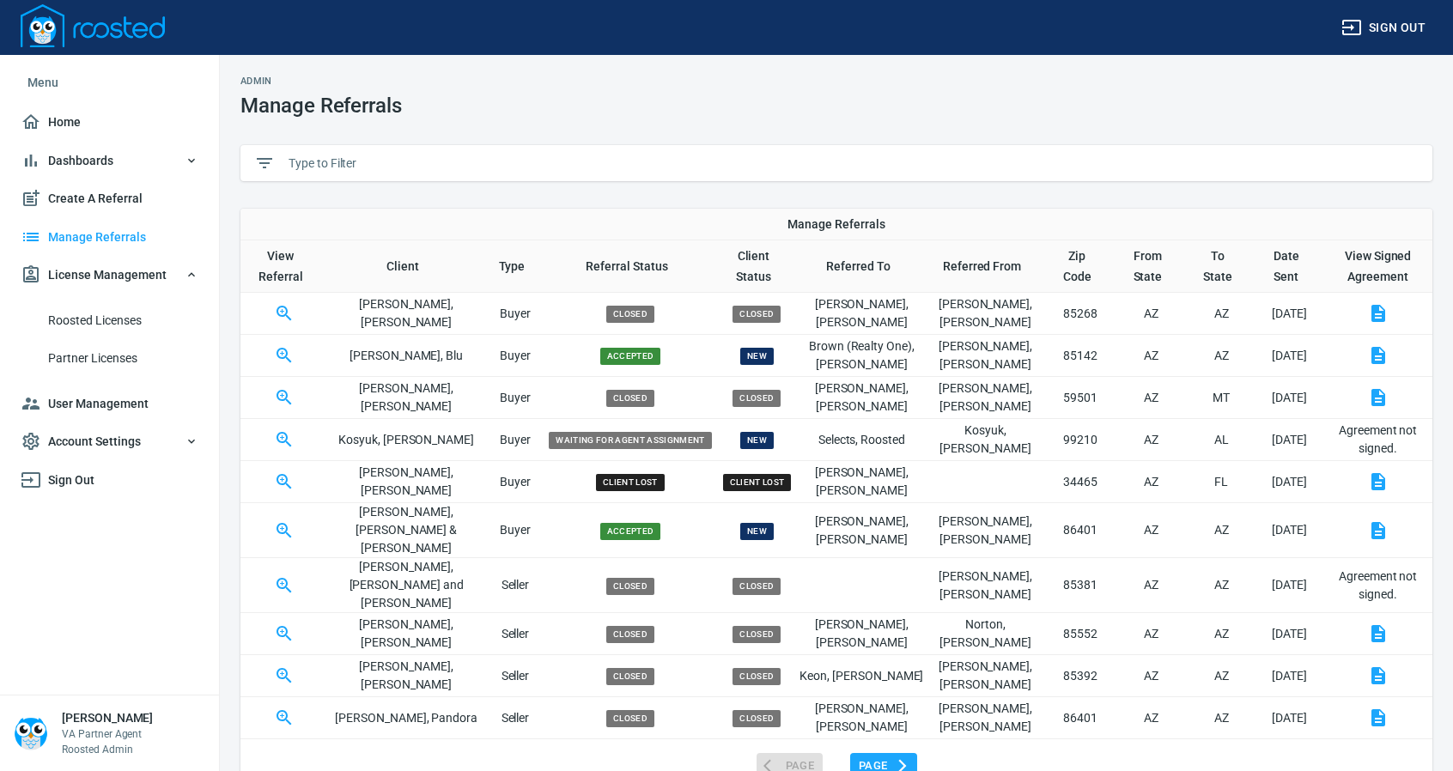
click at [322, 164] on input "text" at bounding box center [853, 163] width 1130 height 26
type input "a"
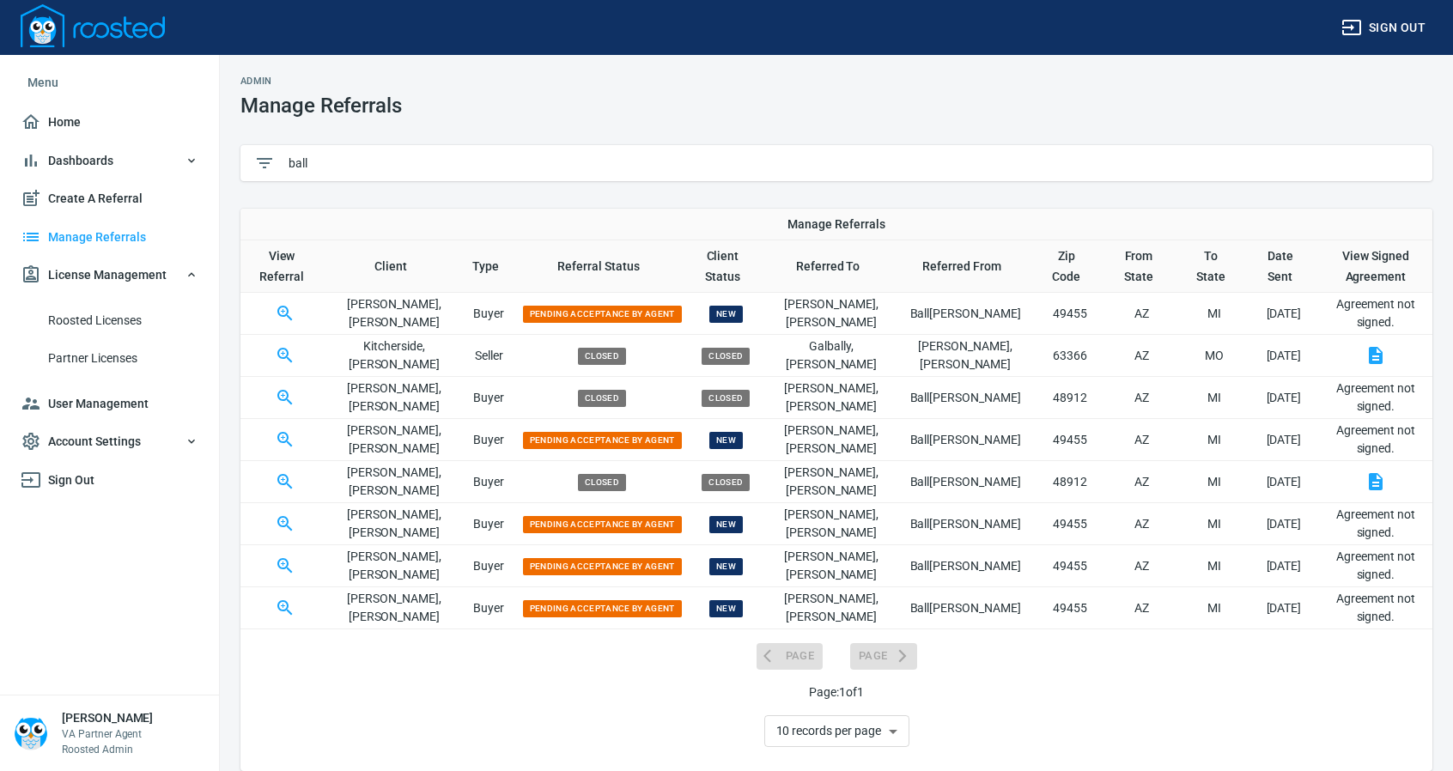
type input "ball"
click at [293, 602] on icon "button" at bounding box center [285, 607] width 21 height 21
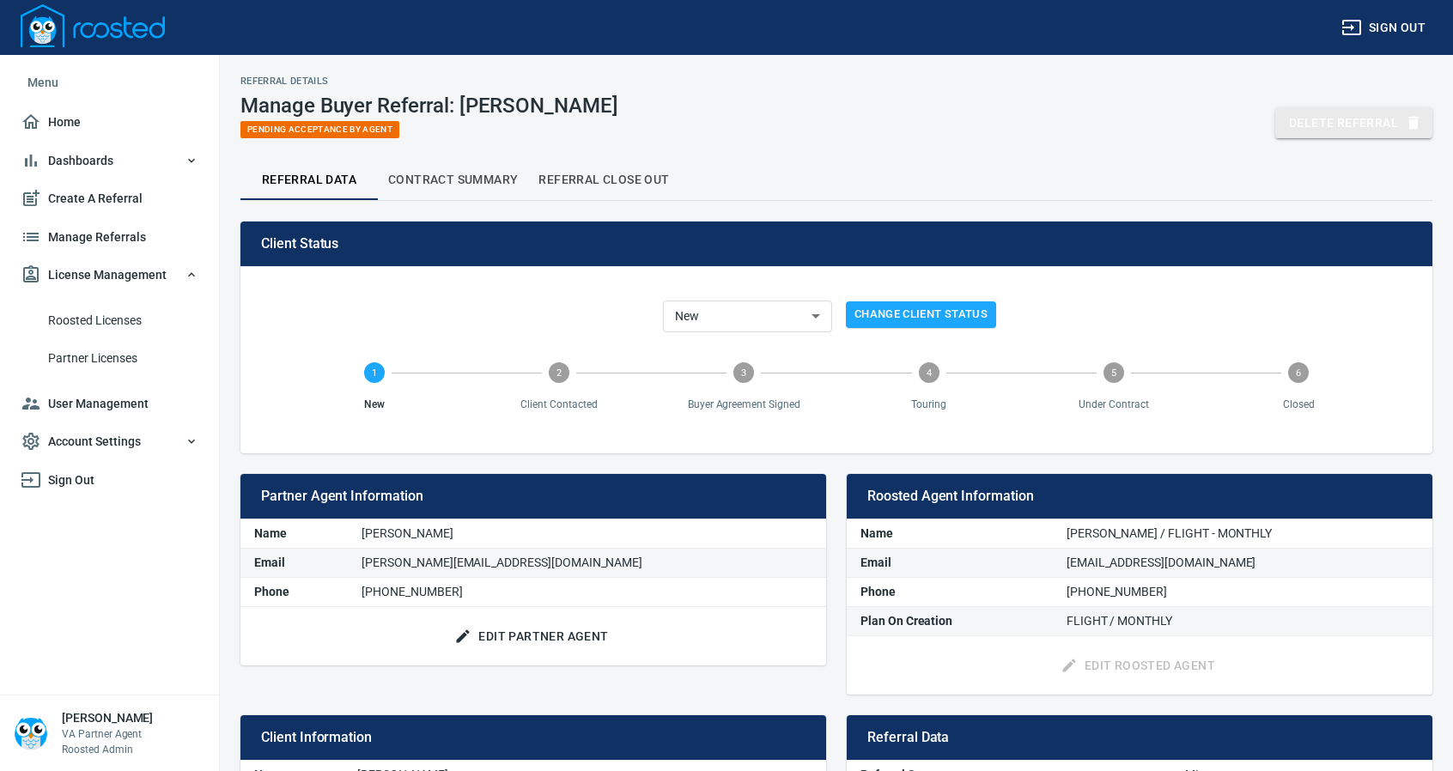
click at [1361, 132] on span "Delete Referral" at bounding box center [1354, 122] width 130 height 21
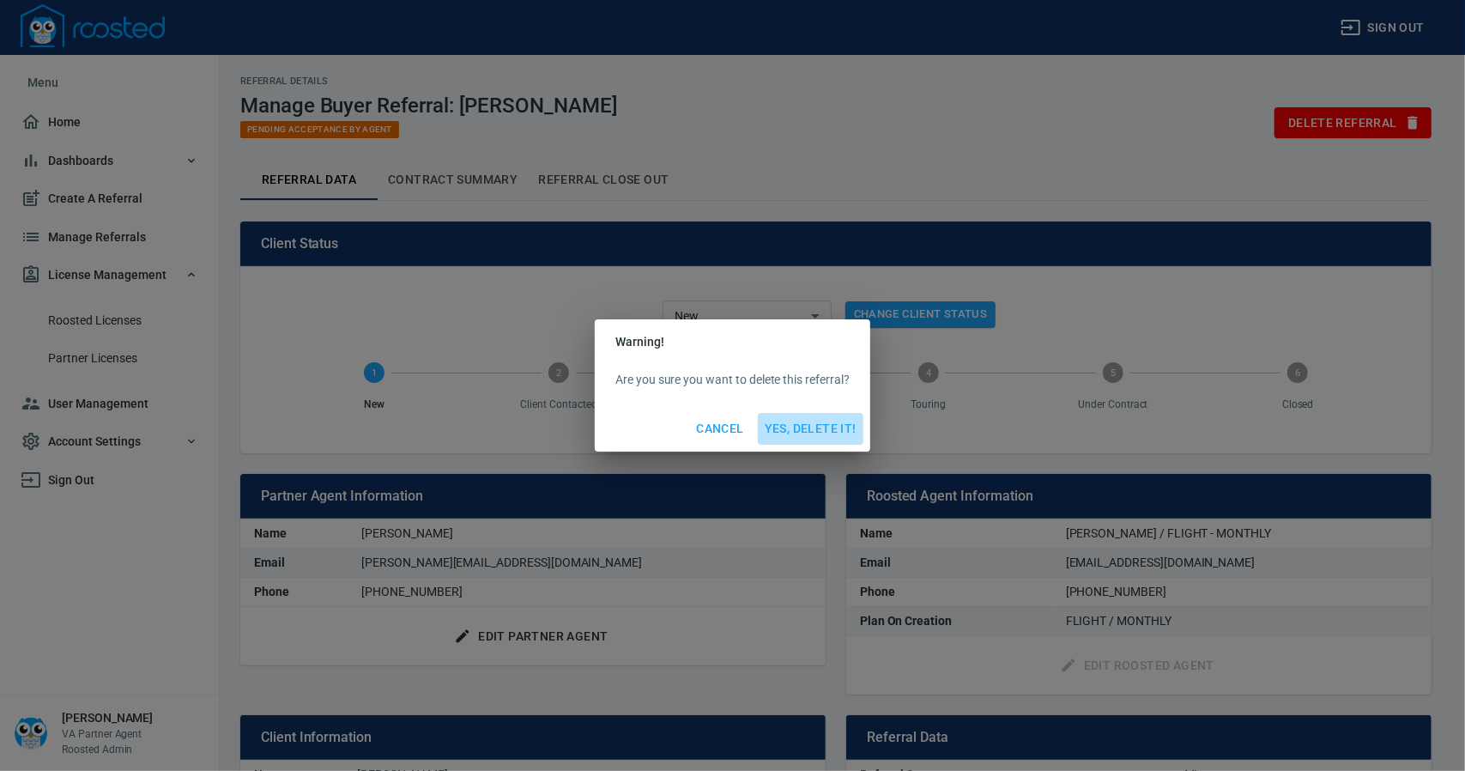
drag, startPoint x: 819, startPoint y: 424, endPoint x: 800, endPoint y: 420, distance: 19.4
click at [819, 424] on span "Yes, Delete It!" at bounding box center [811, 428] width 92 height 21
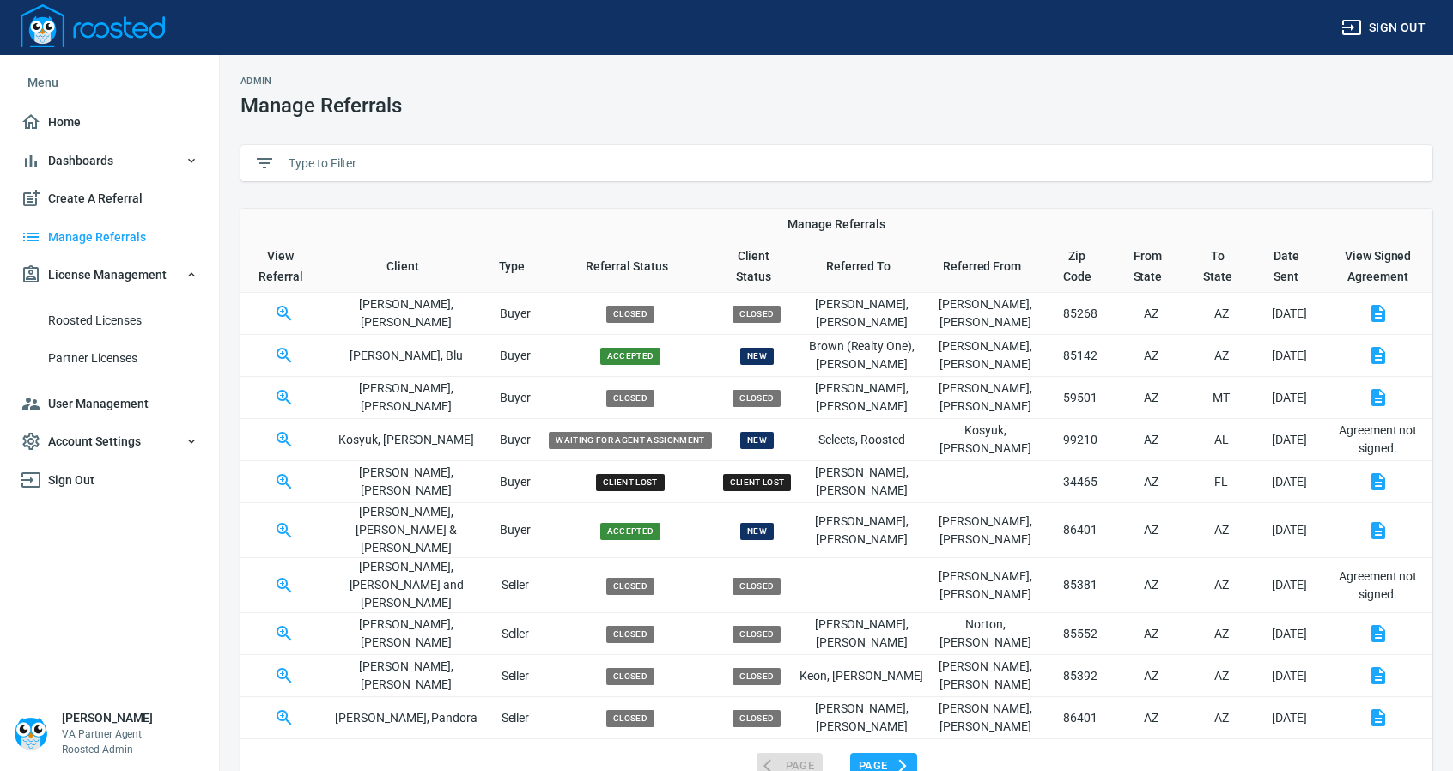
click at [337, 167] on input "text" at bounding box center [853, 163] width 1130 height 26
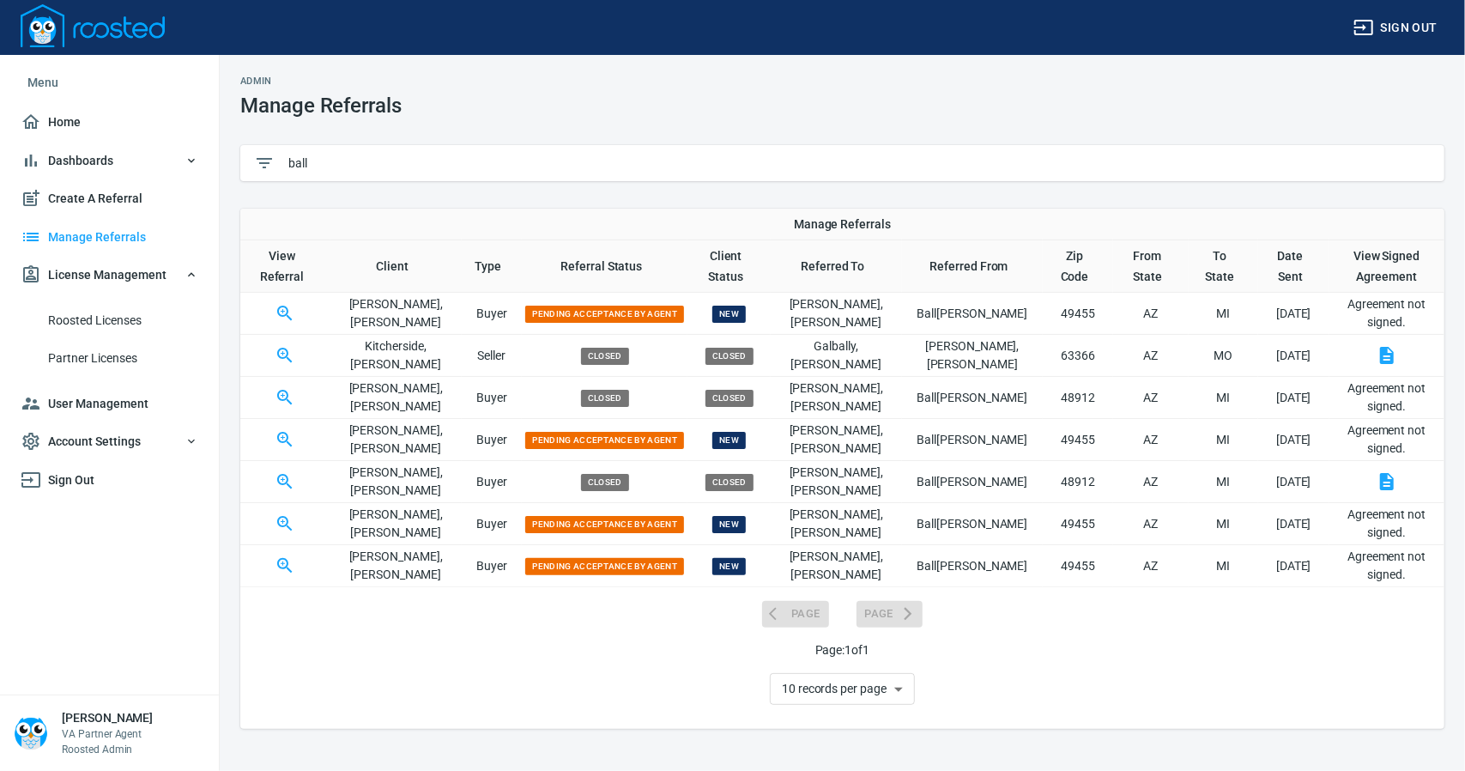
type input "ball"
click at [287, 561] on icon "button" at bounding box center [285, 565] width 21 height 21
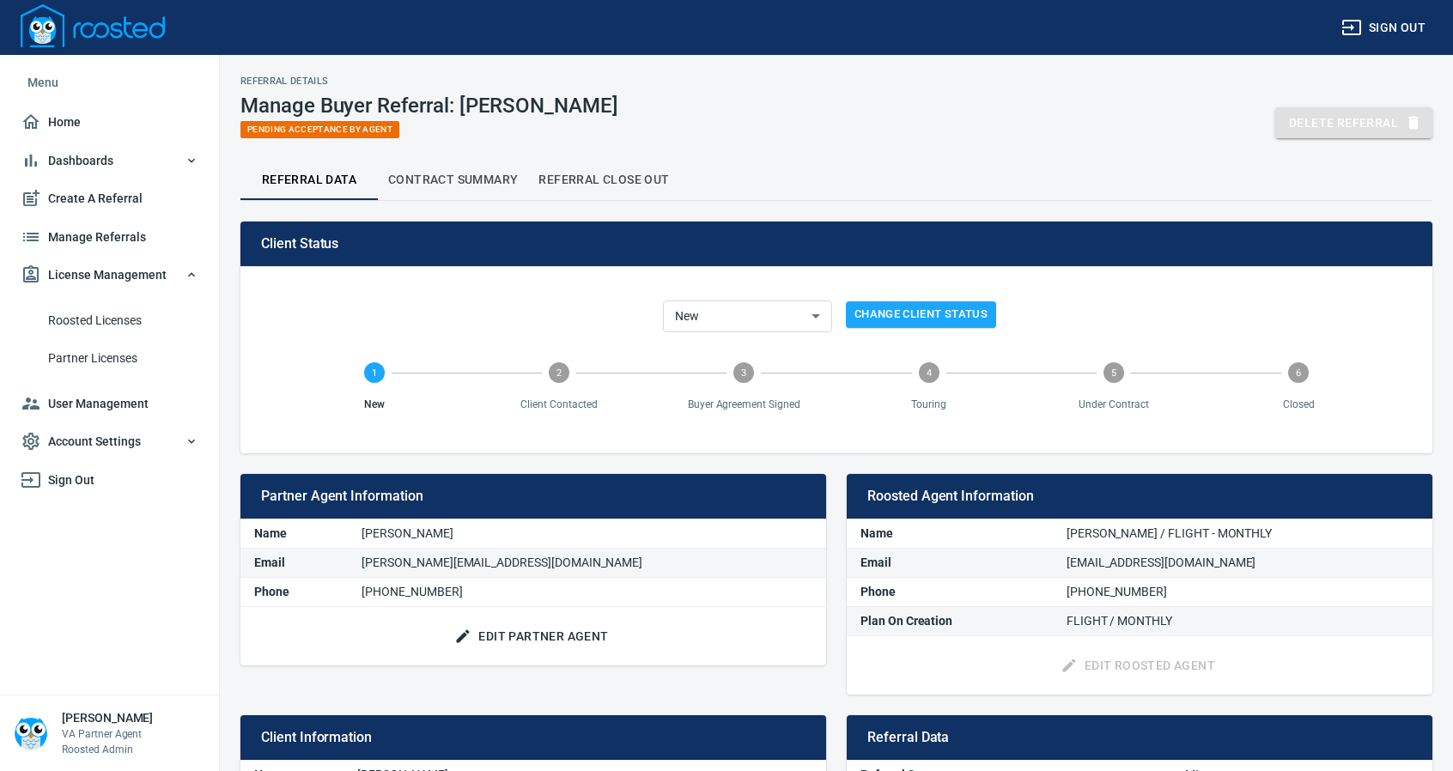
click at [1329, 130] on span "Delete Referral" at bounding box center [1354, 122] width 130 height 21
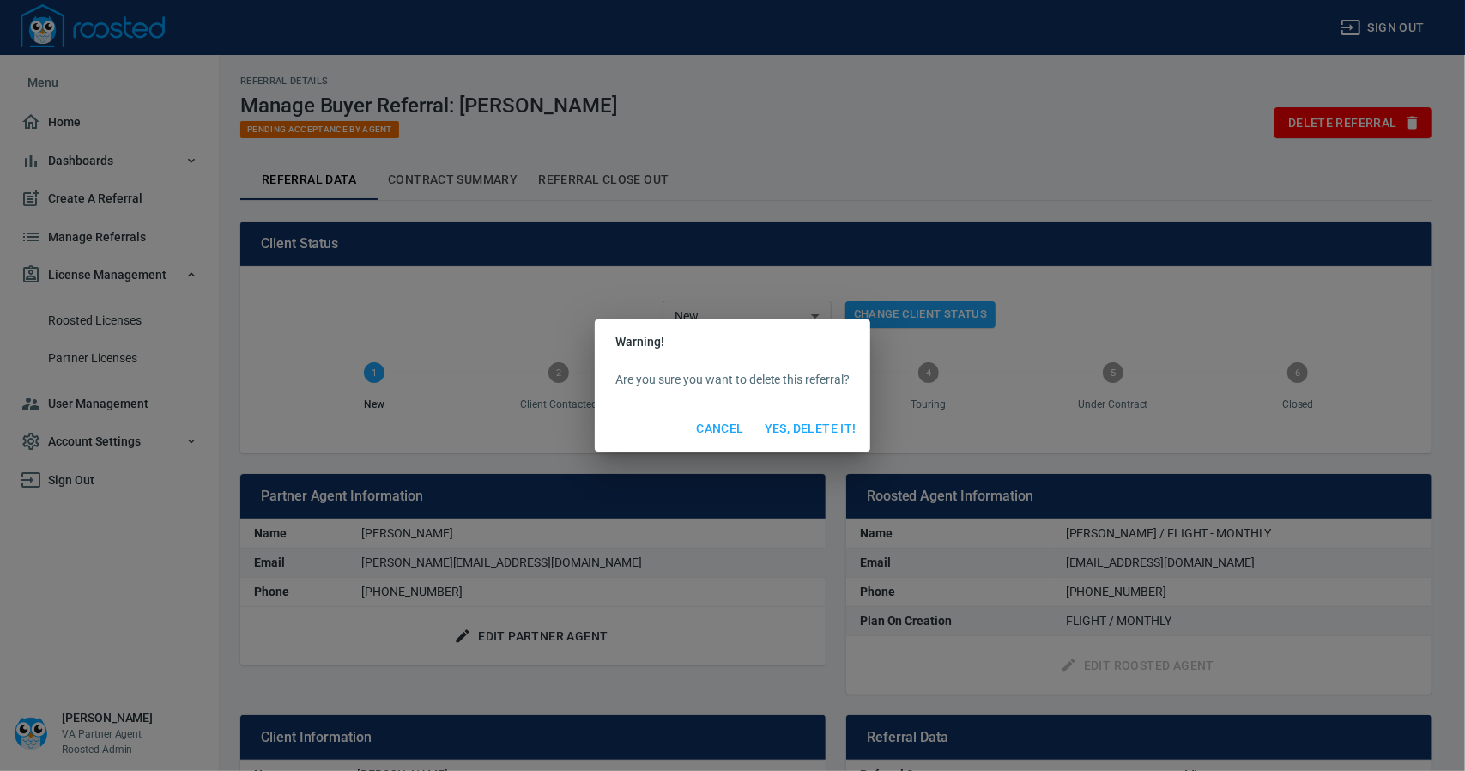
drag, startPoint x: 824, startPoint y: 427, endPoint x: 836, endPoint y: 403, distance: 26.1
click at [823, 425] on span "Yes, Delete It!" at bounding box center [811, 428] width 92 height 21
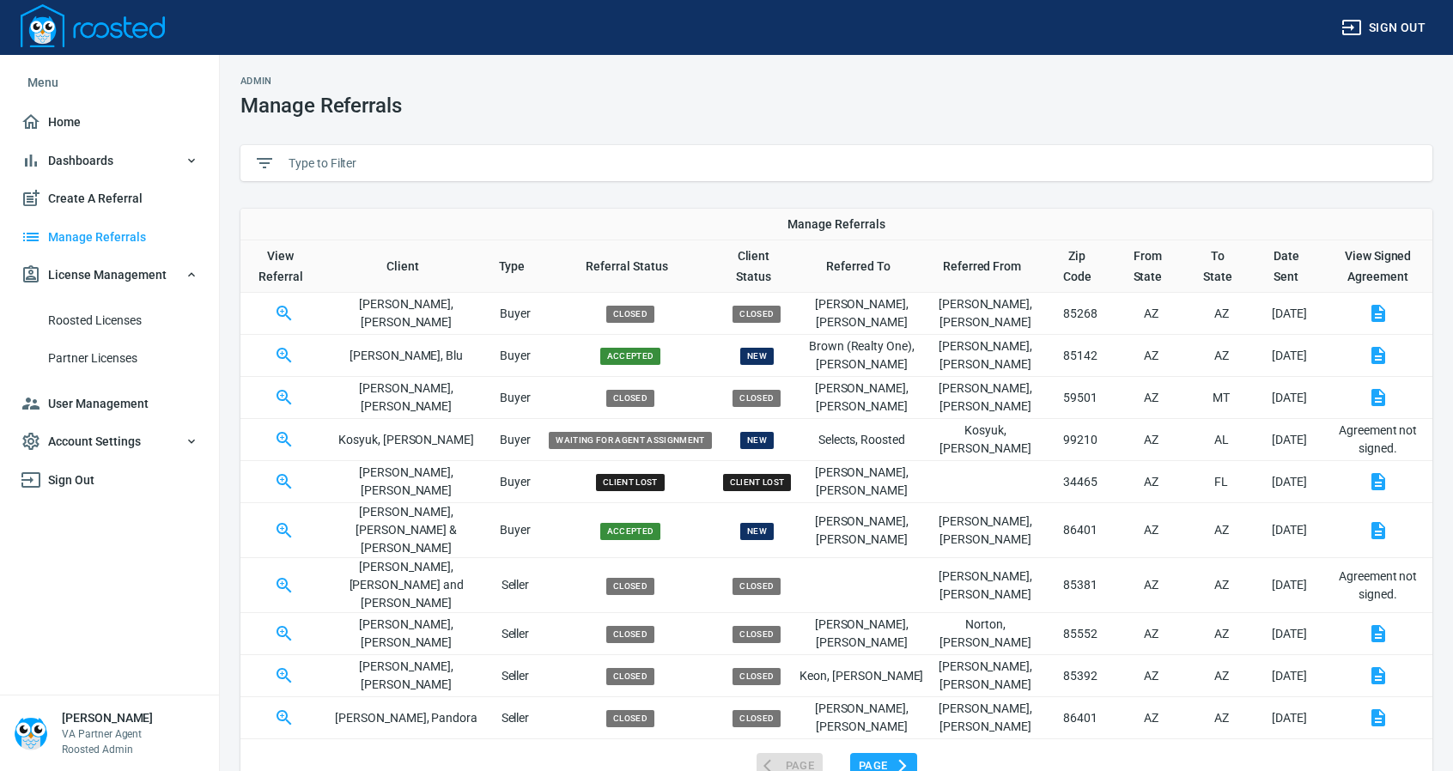
click at [300, 162] on input "text" at bounding box center [853, 163] width 1130 height 26
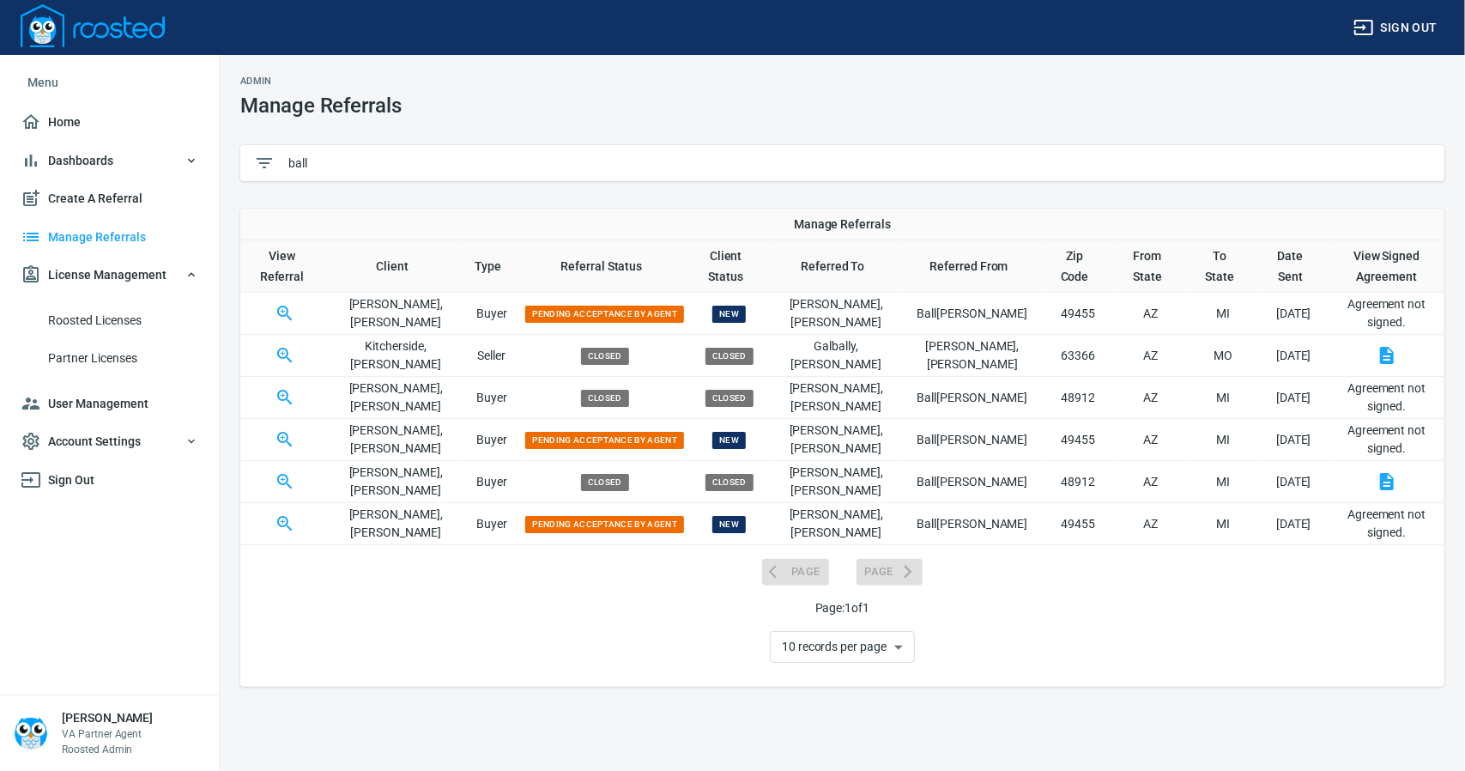
type input "ball"
click at [284, 523] on icon "button" at bounding box center [285, 523] width 21 height 21
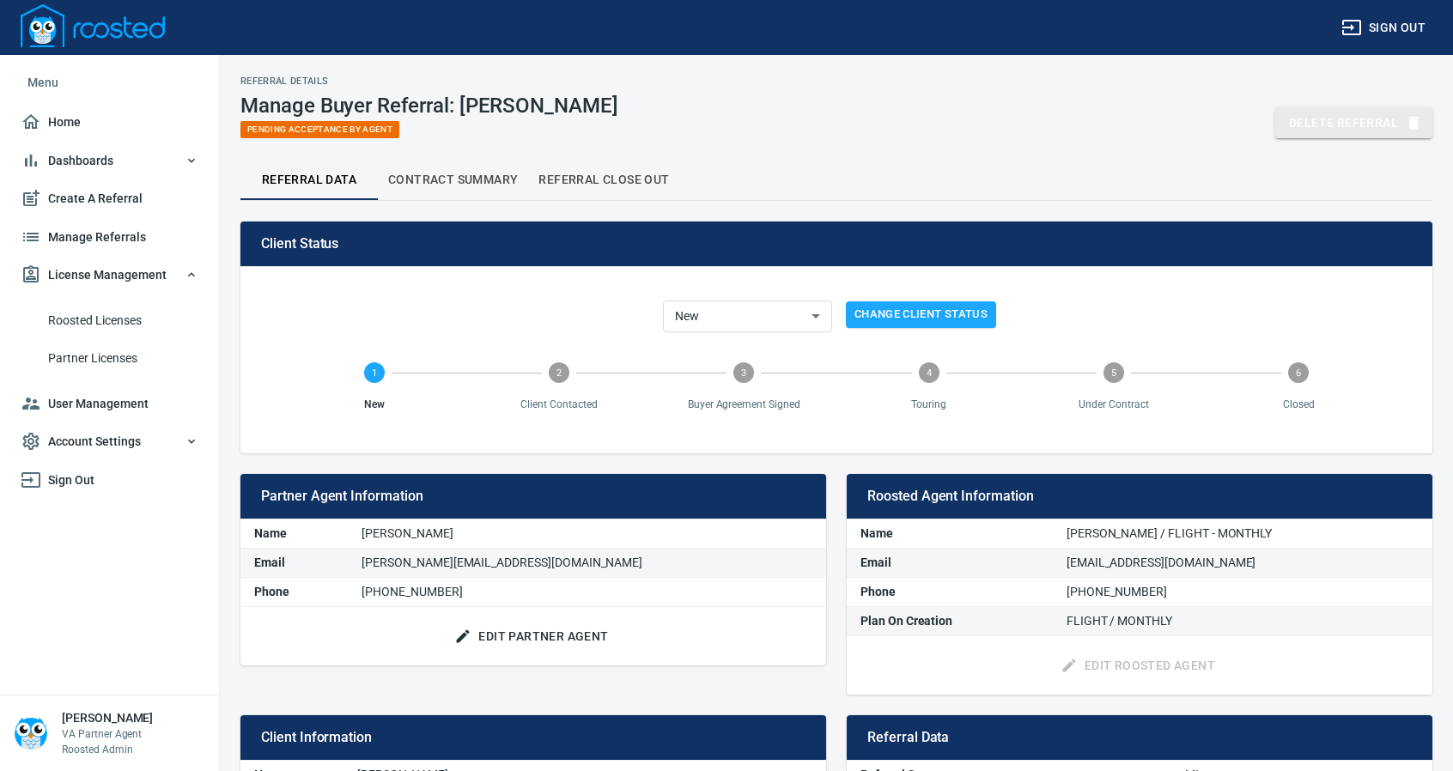
click at [1343, 119] on span "Delete Referral" at bounding box center [1354, 122] width 130 height 21
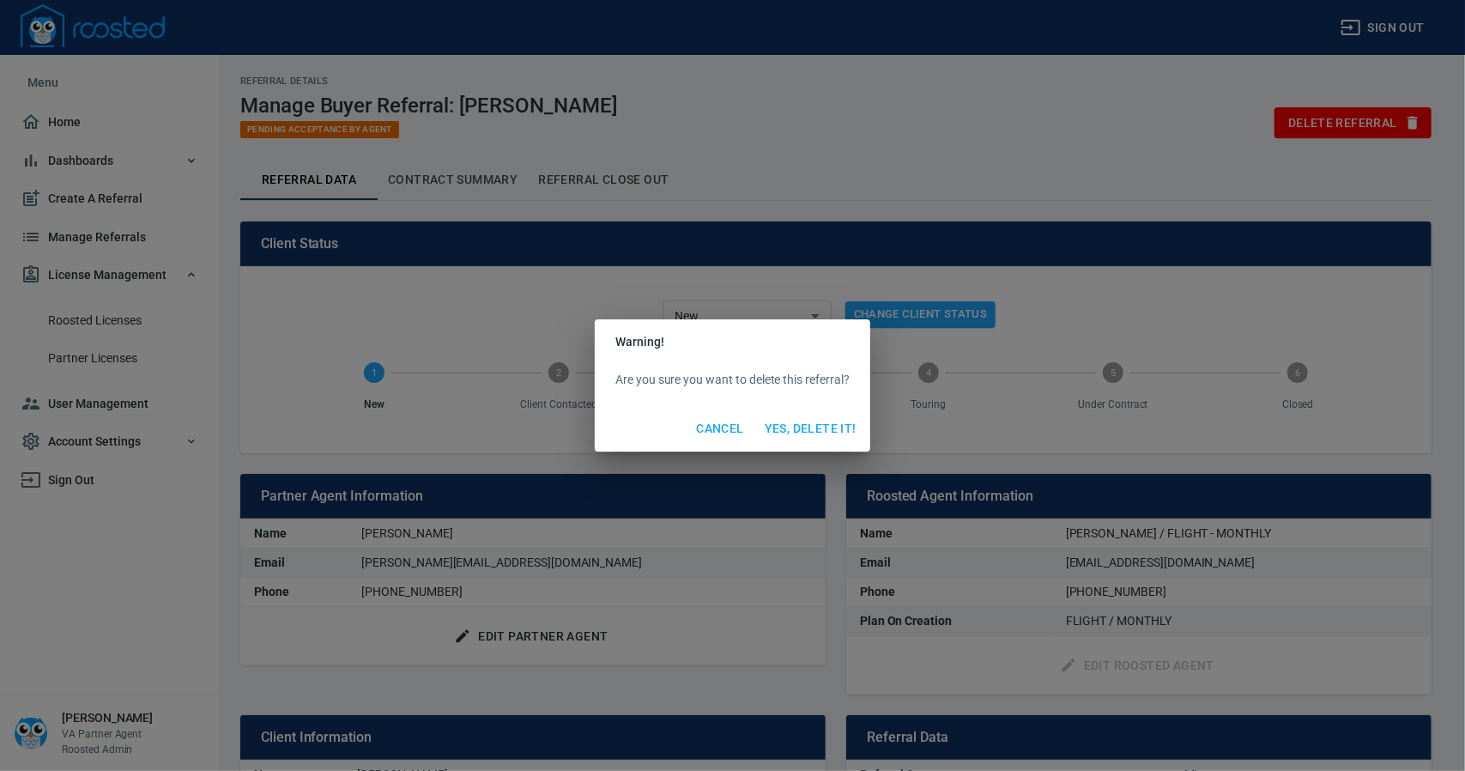
click at [828, 427] on span "Yes, Delete It!" at bounding box center [811, 428] width 92 height 21
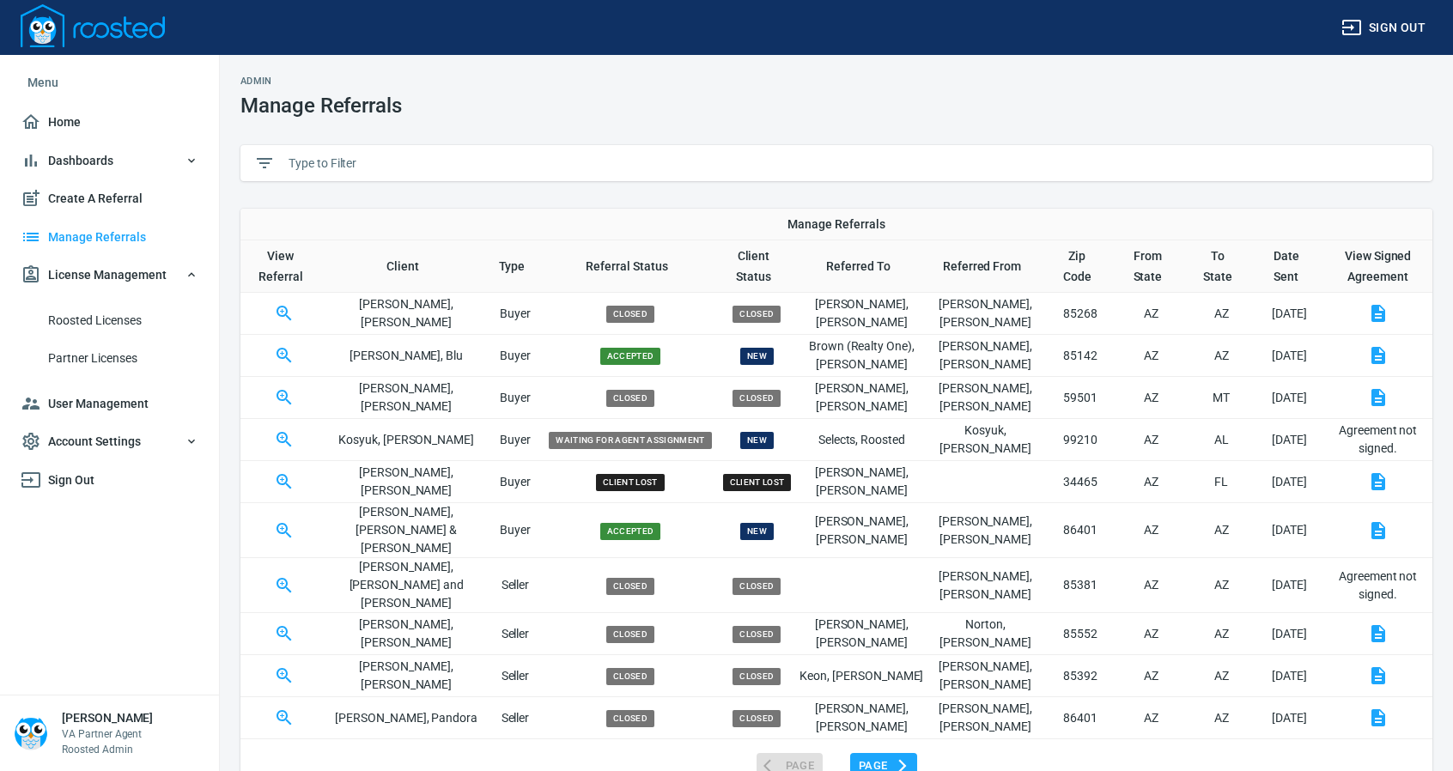
click at [362, 164] on input "text" at bounding box center [853, 163] width 1130 height 26
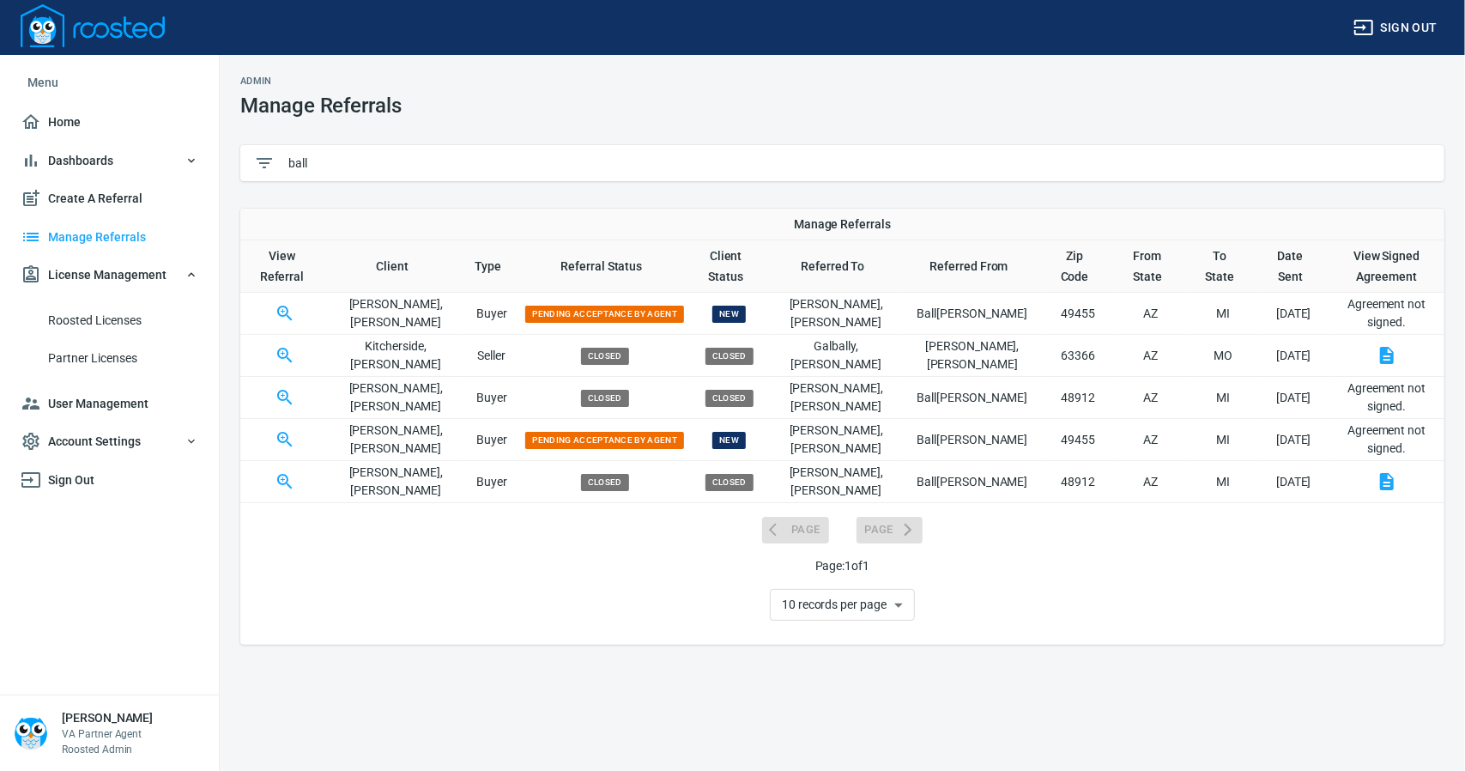
type input "ball"
click at [290, 440] on icon "button" at bounding box center [284, 439] width 15 height 15
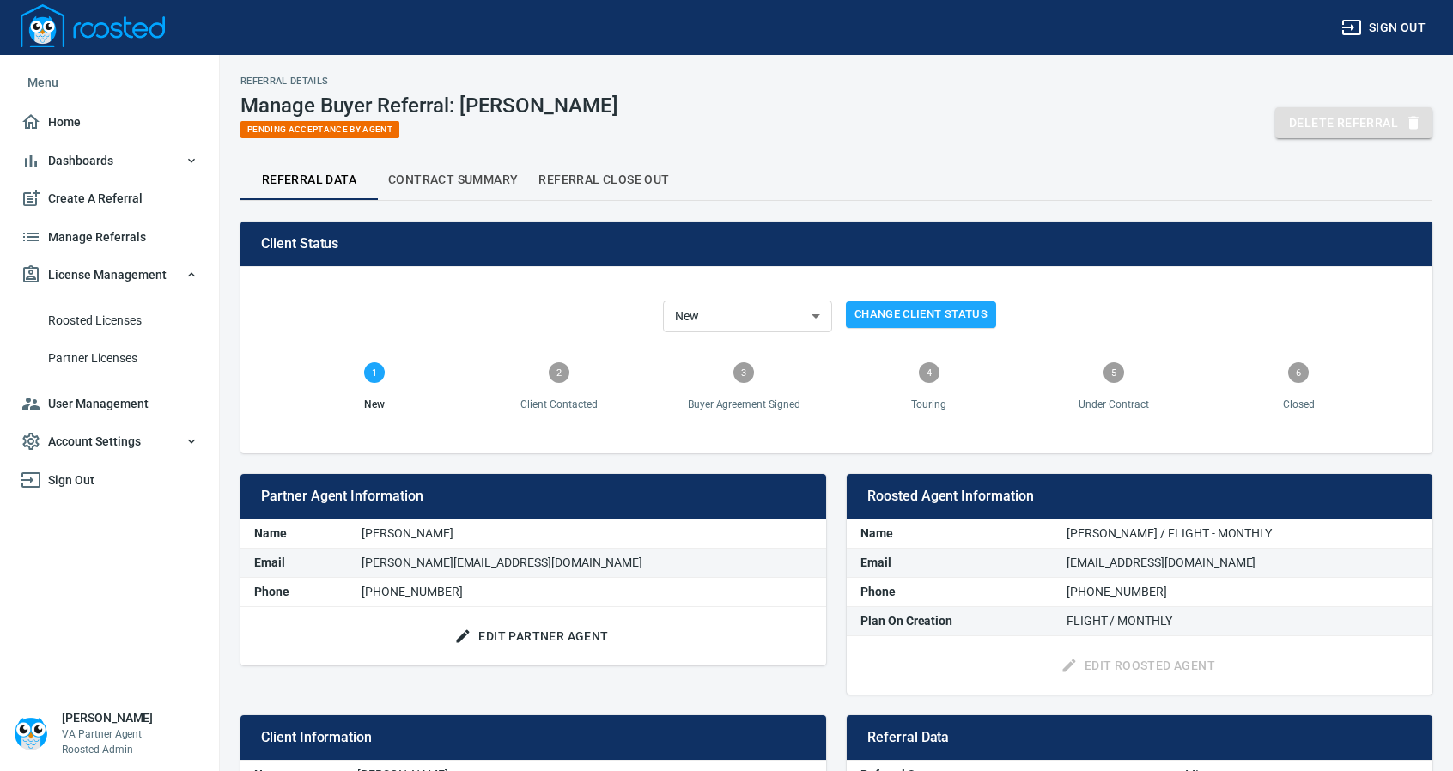
click at [1341, 117] on span "Delete Referral" at bounding box center [1354, 122] width 130 height 21
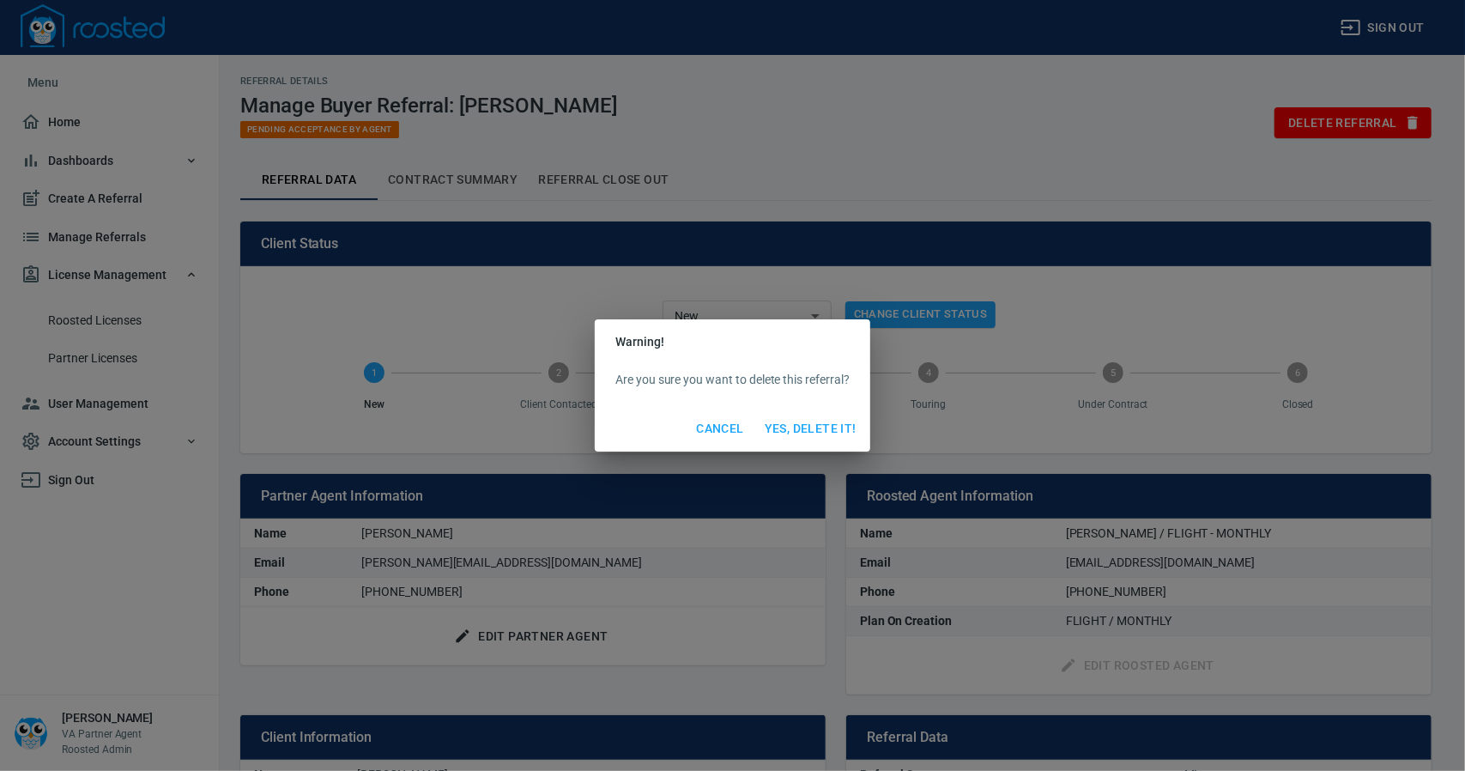
click at [826, 418] on span "Yes, Delete It!" at bounding box center [811, 428] width 92 height 21
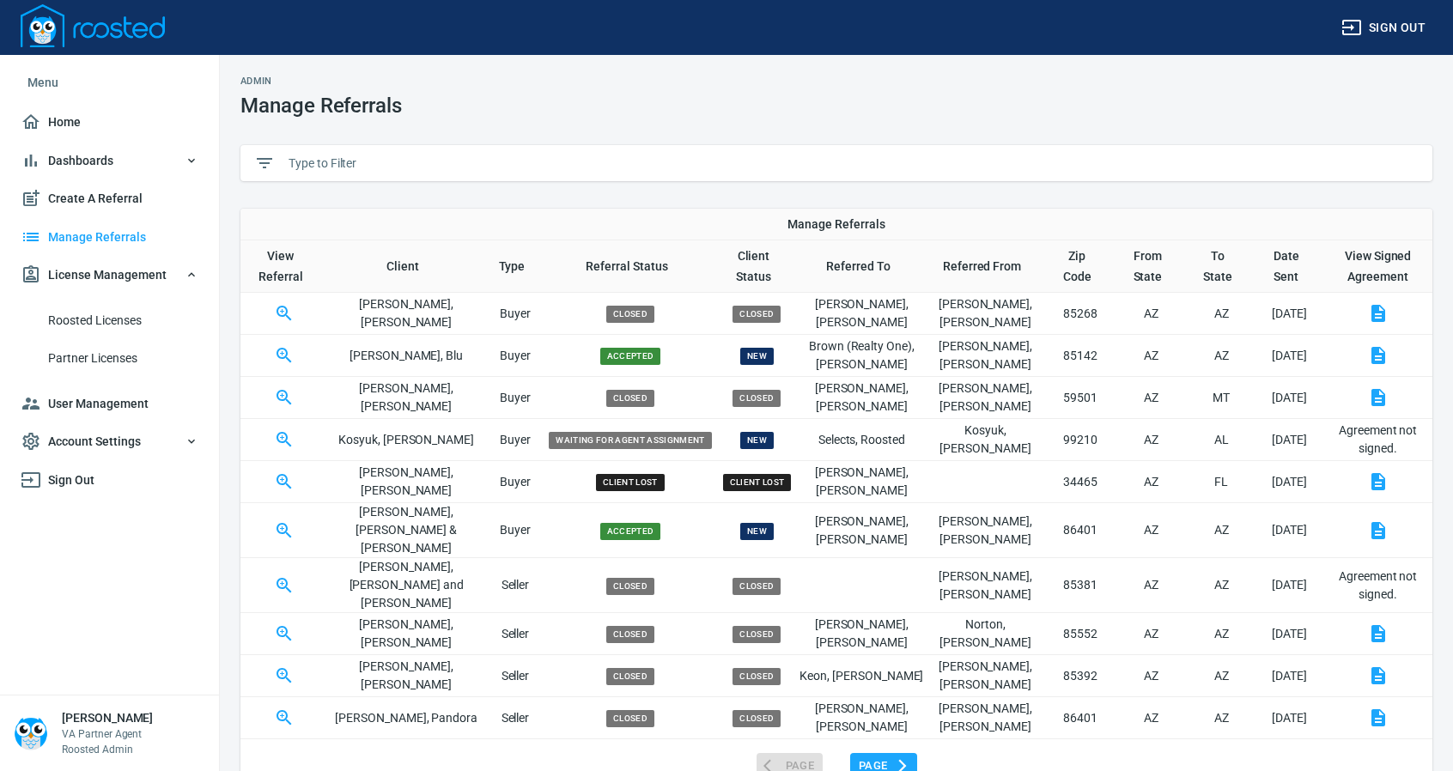
click at [375, 161] on input "text" at bounding box center [853, 163] width 1130 height 26
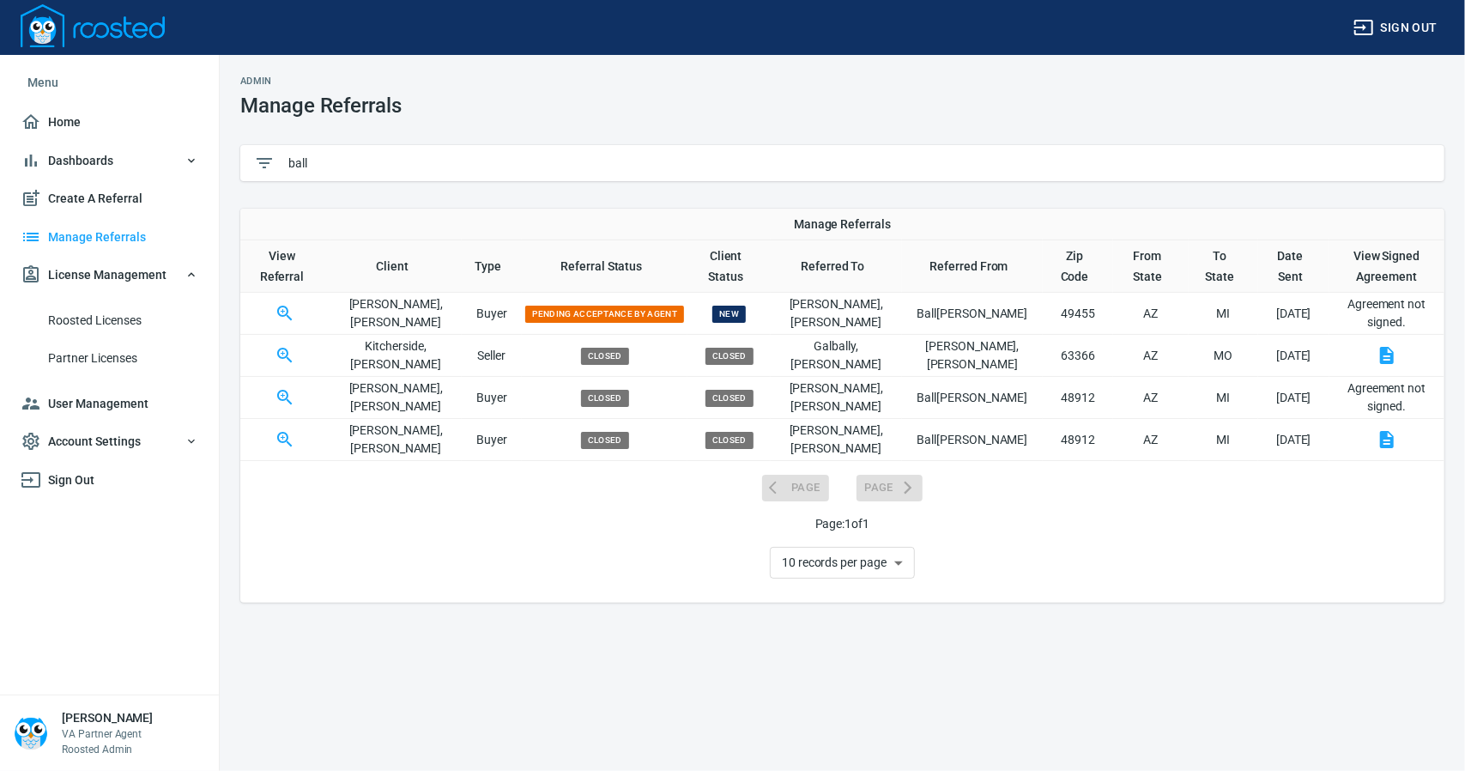
type input "ball"
click at [292, 311] on icon "button" at bounding box center [284, 313] width 15 height 15
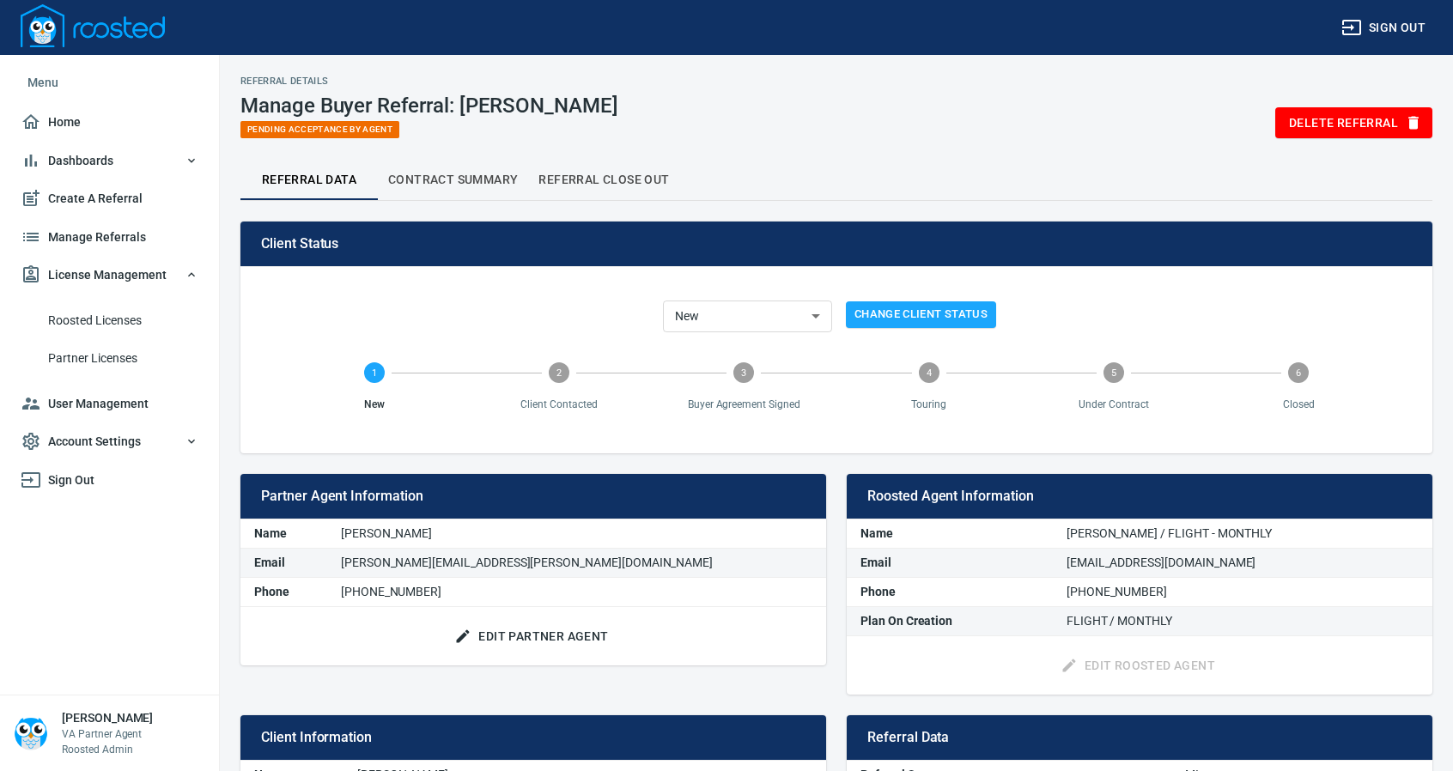
click at [552, 634] on span "Edit Partner Agent" at bounding box center [533, 636] width 150 height 21
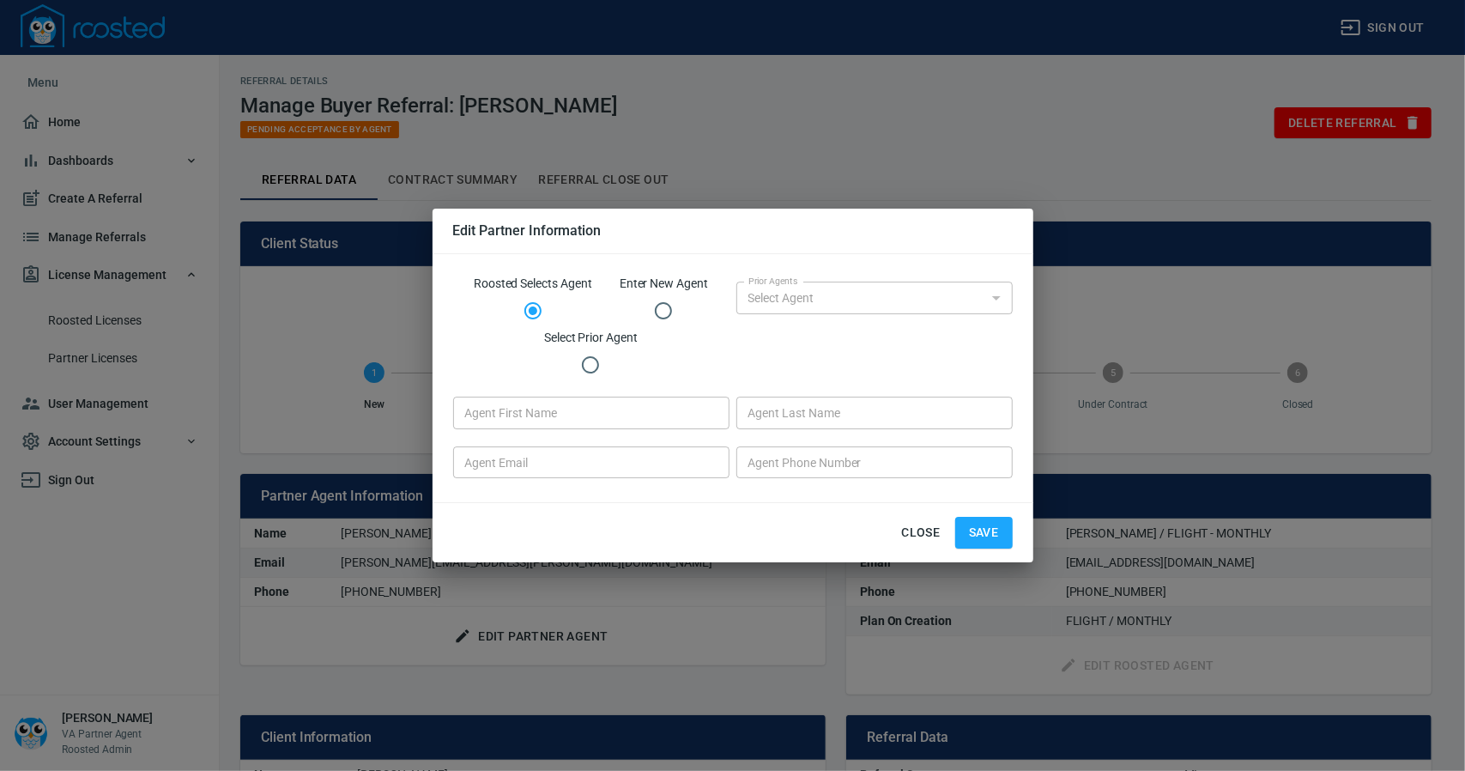
click at [670, 308] on input "Enter New Agent" at bounding box center [664, 311] width 36 height 36
radio input "true"
click at [572, 411] on input "Agent First Name" at bounding box center [591, 413] width 276 height 33
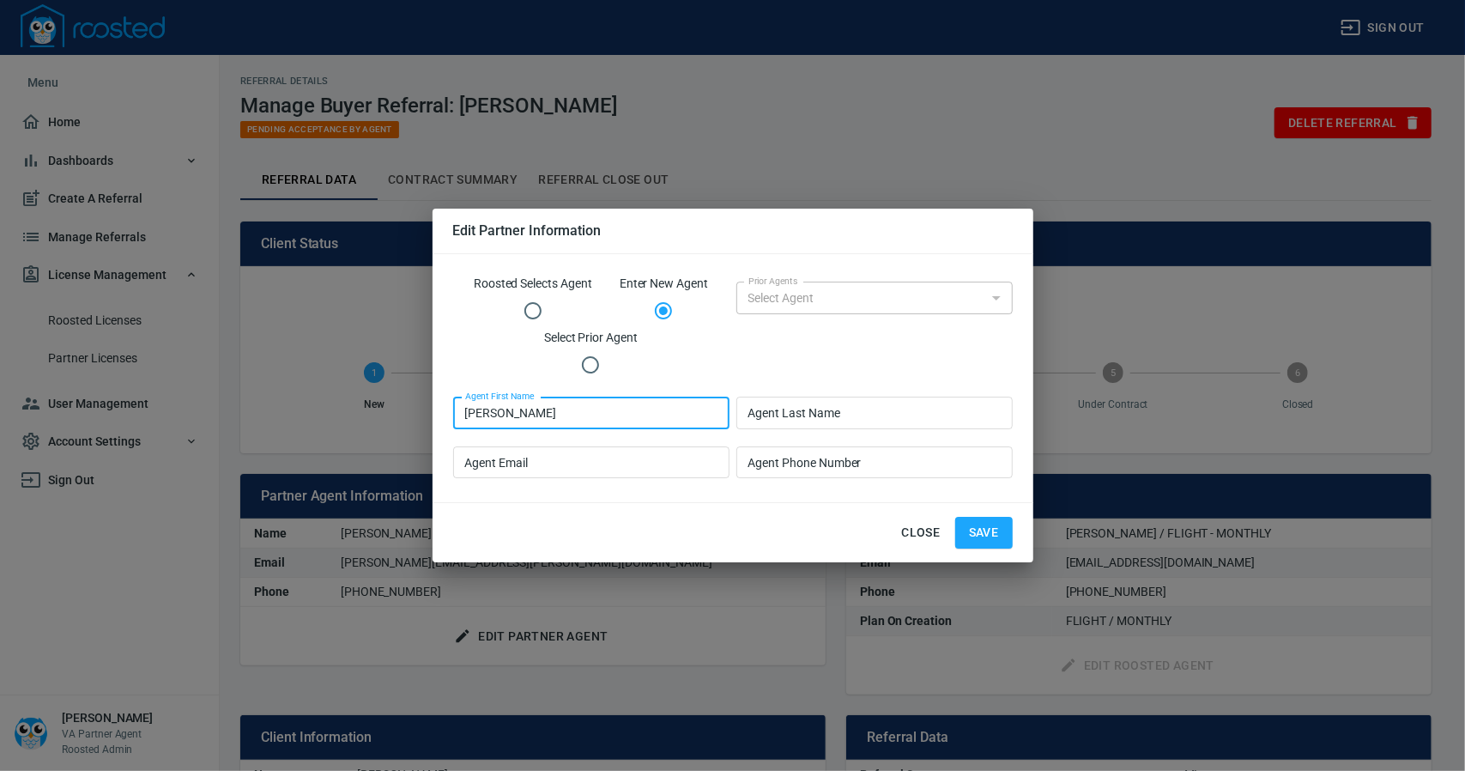
type input "[PERSON_NAME]"
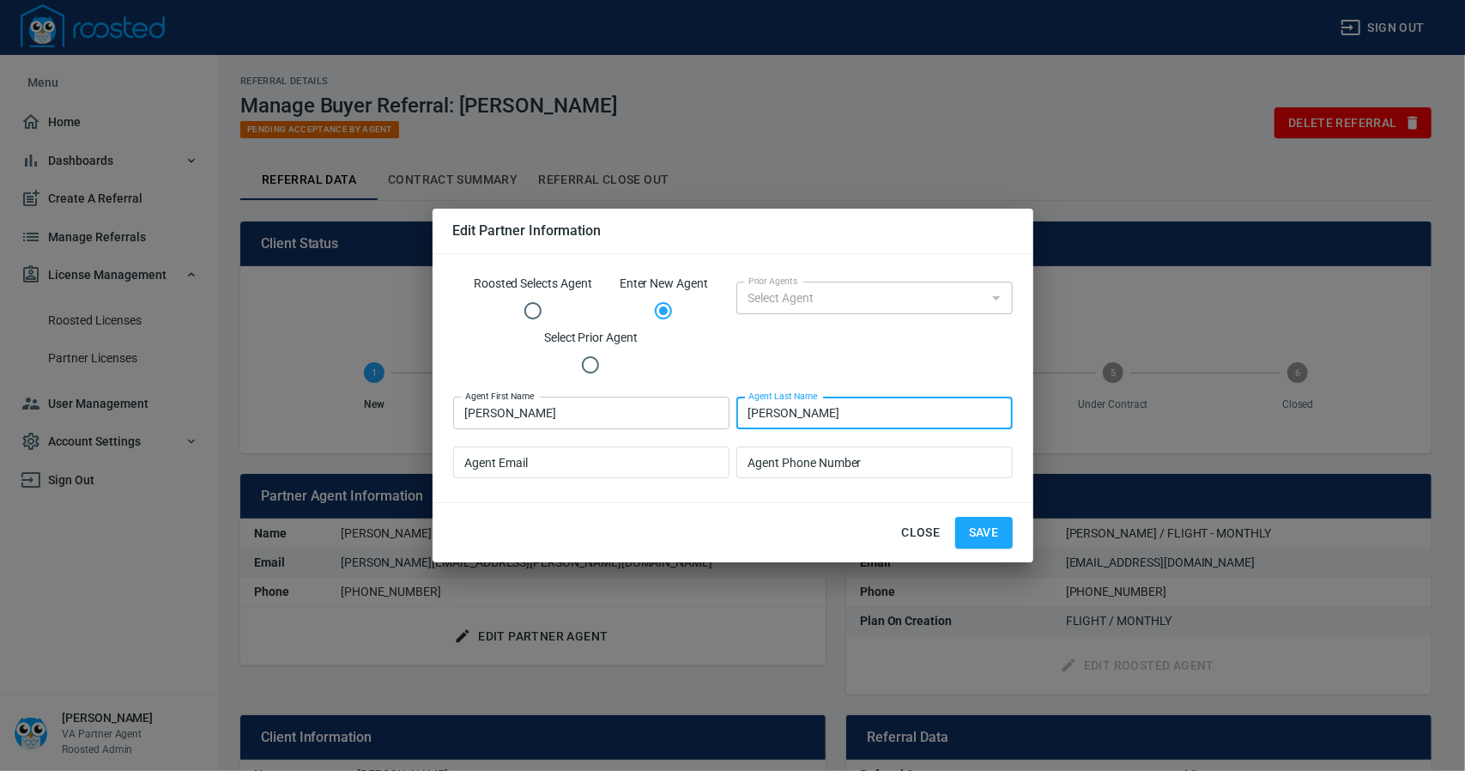
type input "[PERSON_NAME]"
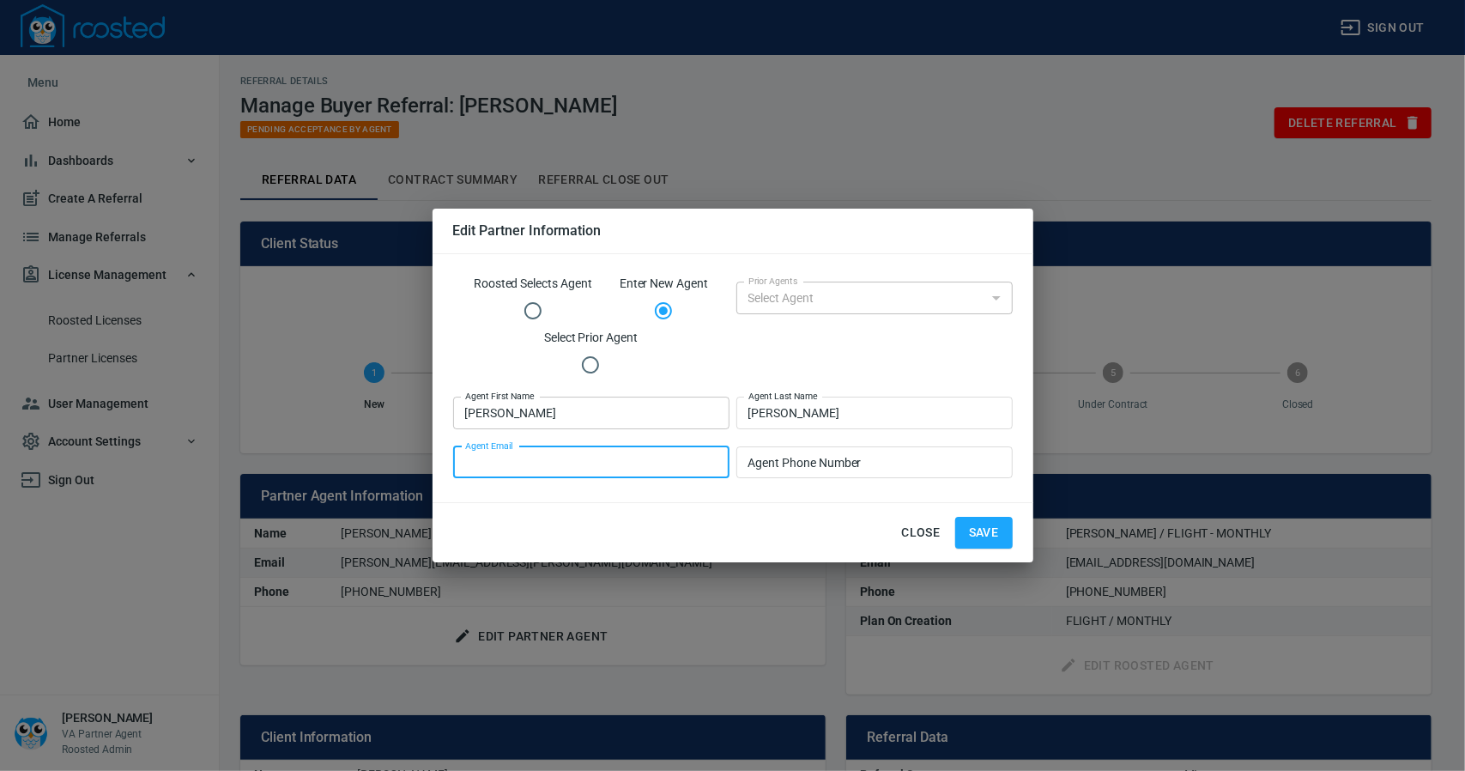
paste input "[EMAIL_ADDRESS][DOMAIN_NAME]"
type input "[EMAIL_ADDRESS][DOMAIN_NAME]"
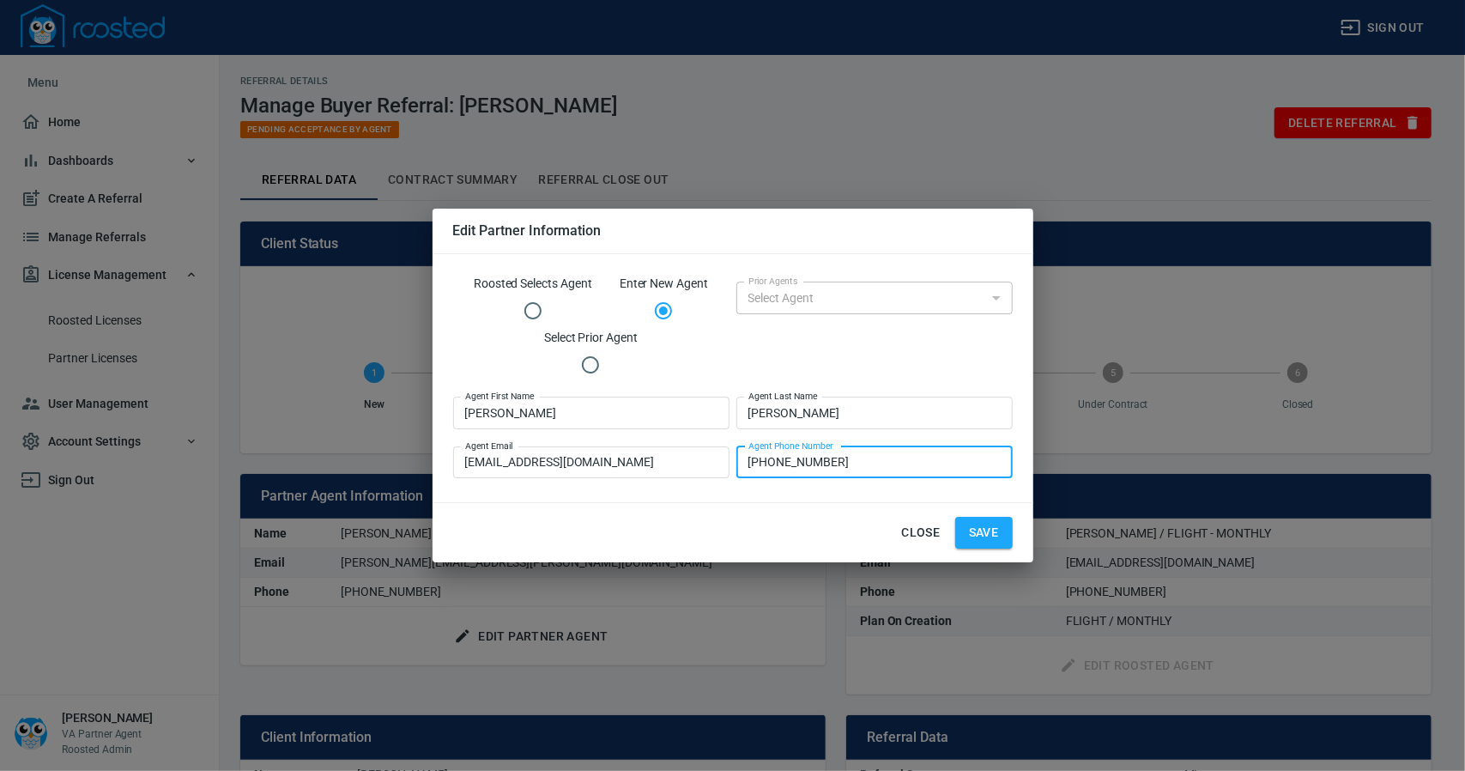
type input "[PHONE_NUMBER]"
click at [974, 545] on button "Save" at bounding box center [984, 533] width 58 height 32
